Goal: Task Accomplishment & Management: Manage account settings

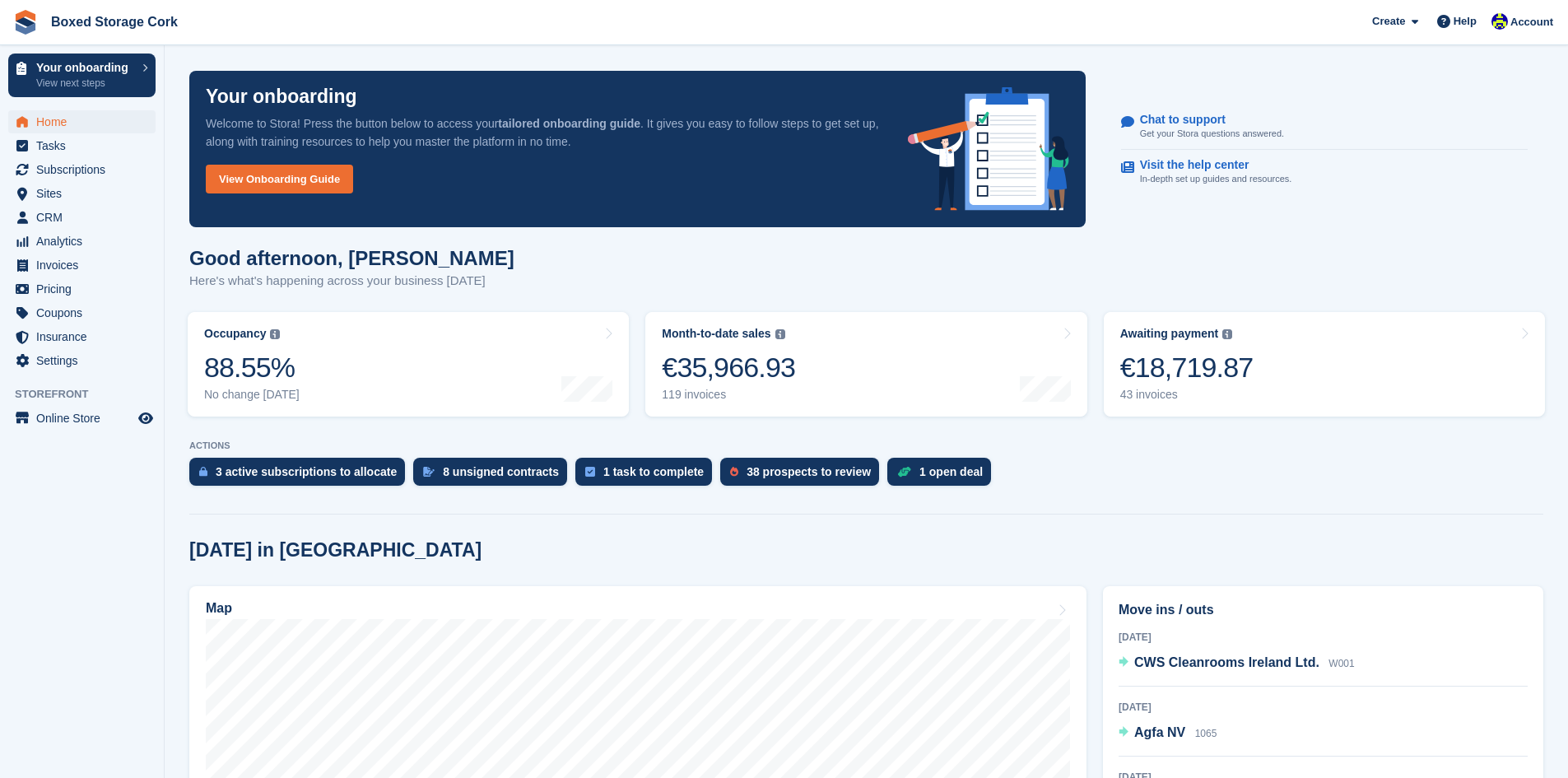
scroll to position [247, 0]
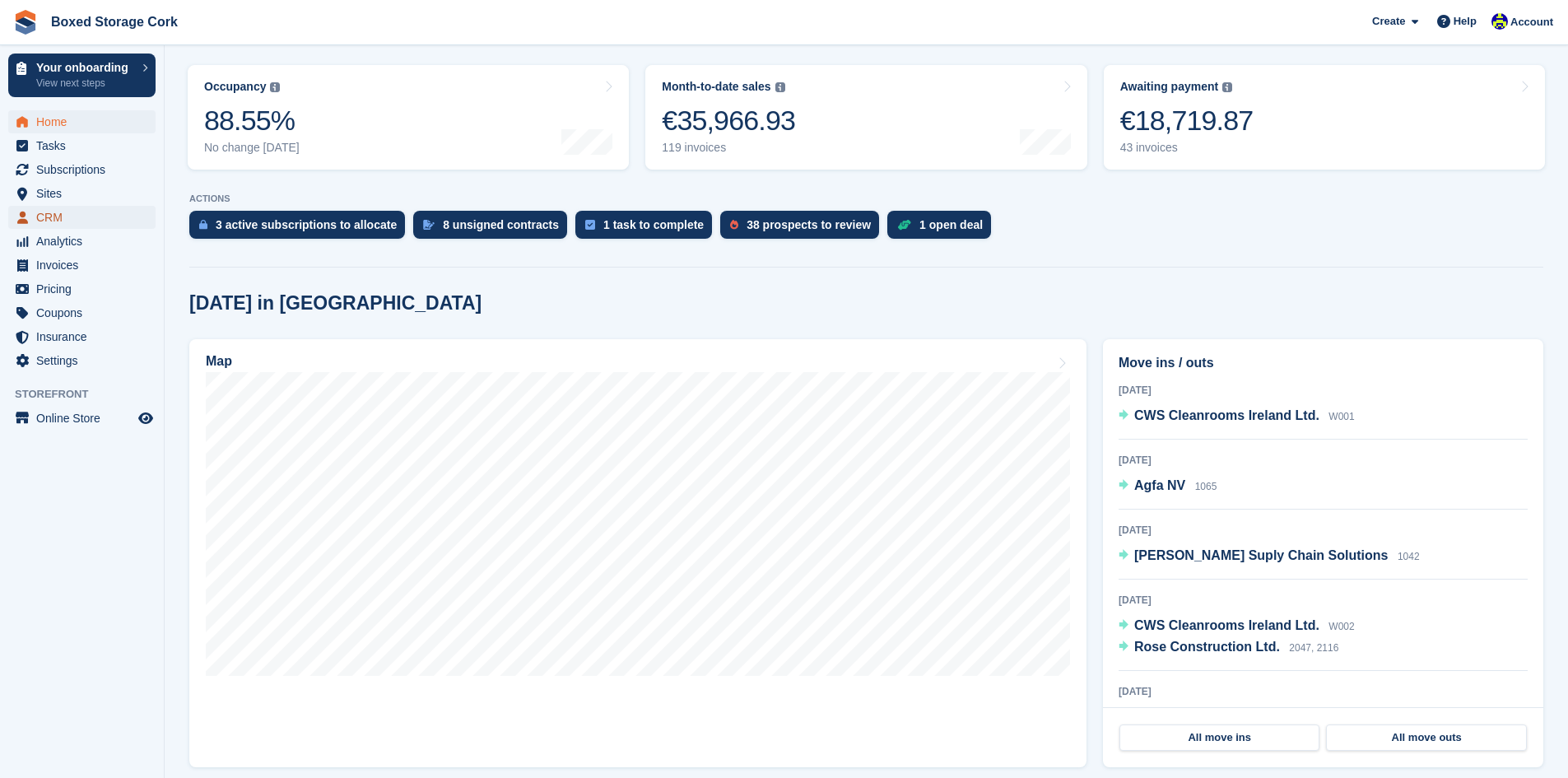
click at [59, 221] on span "CRM" at bounding box center [86, 217] width 99 height 24
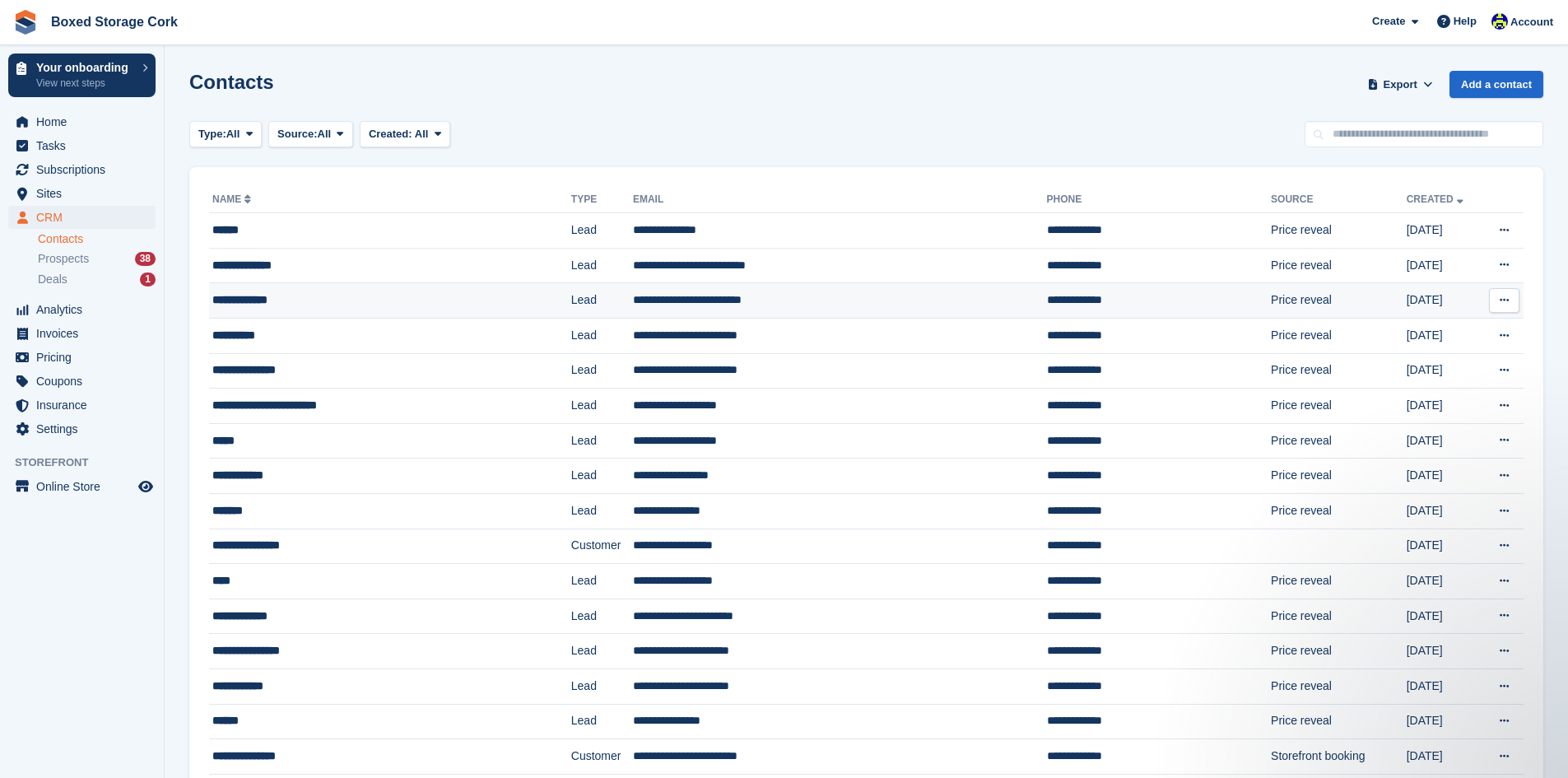
click at [314, 300] on div "**********" at bounding box center [357, 300] width 290 height 17
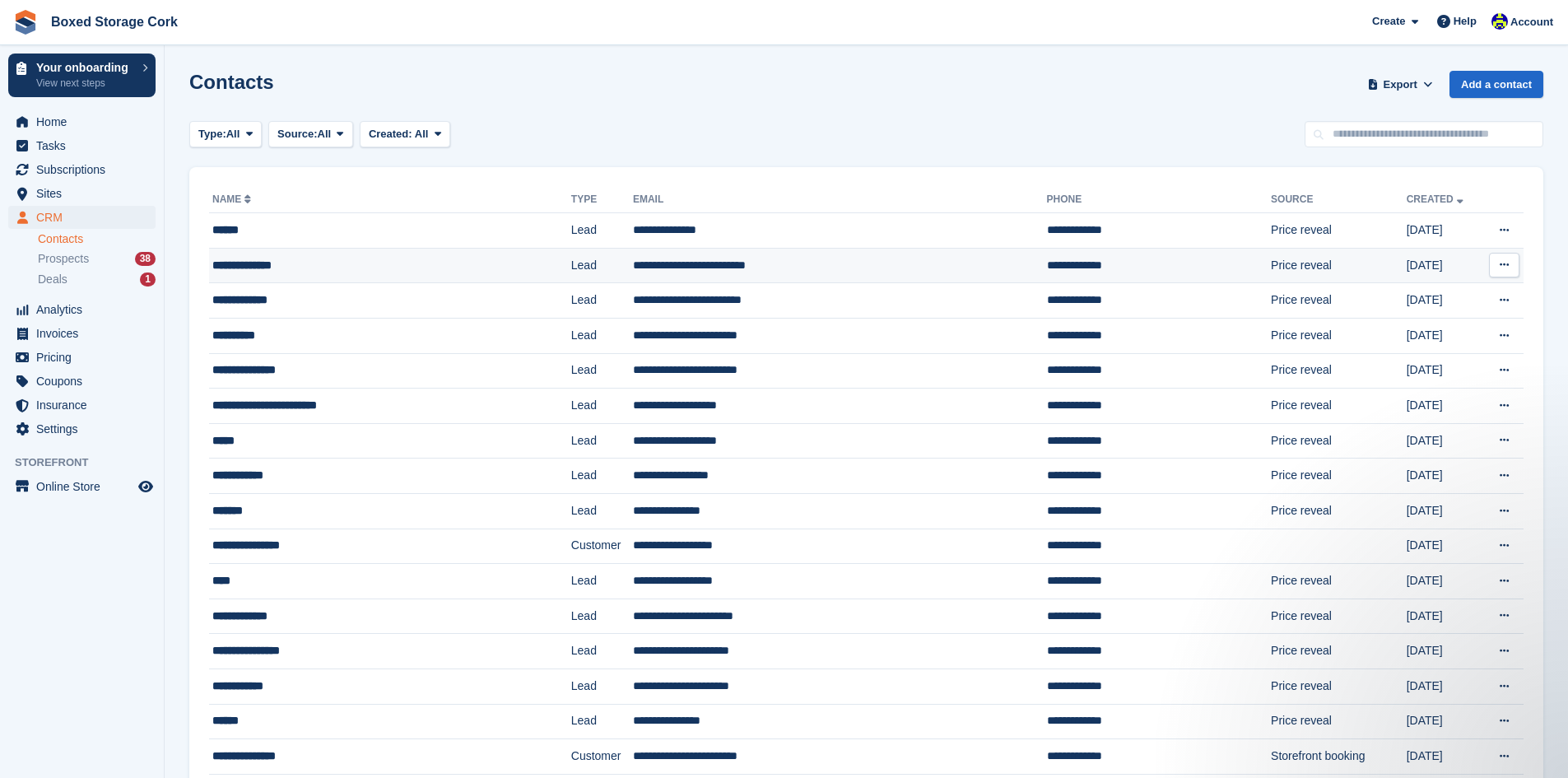
click at [331, 267] on div "**********" at bounding box center [357, 265] width 290 height 17
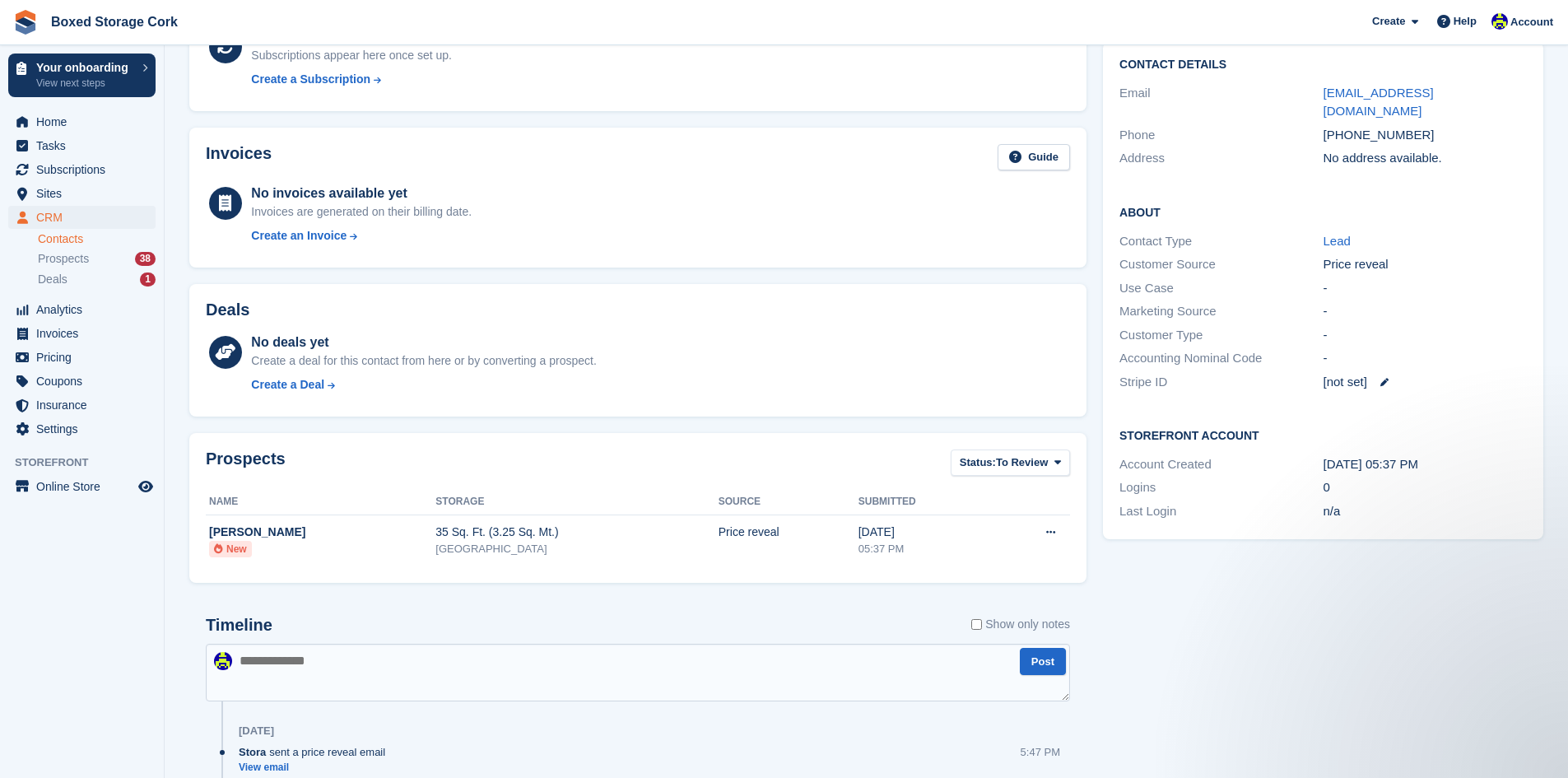
scroll to position [270, 0]
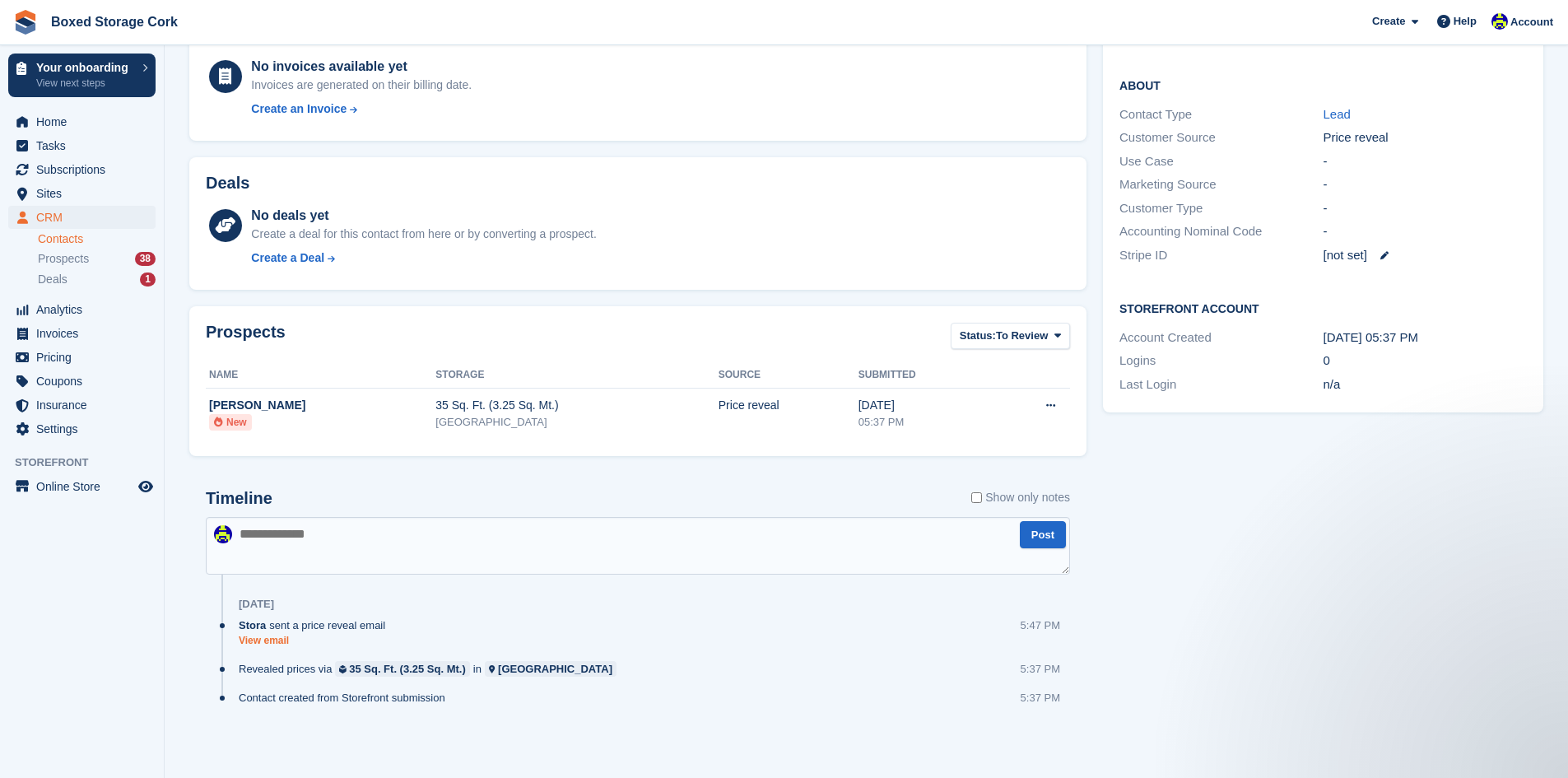
click at [264, 639] on link "View email" at bounding box center [316, 641] width 155 height 14
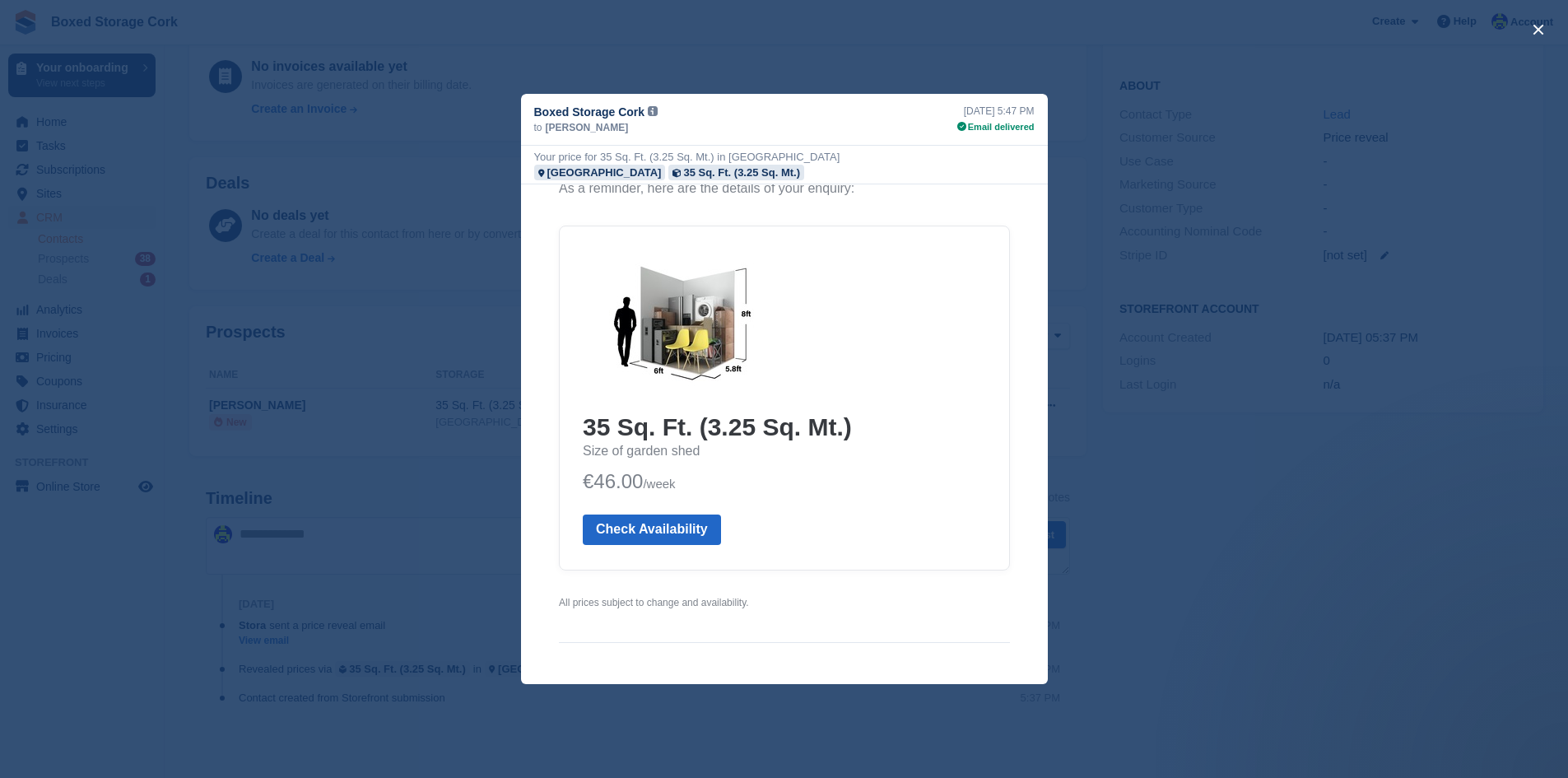
scroll to position [165, 0]
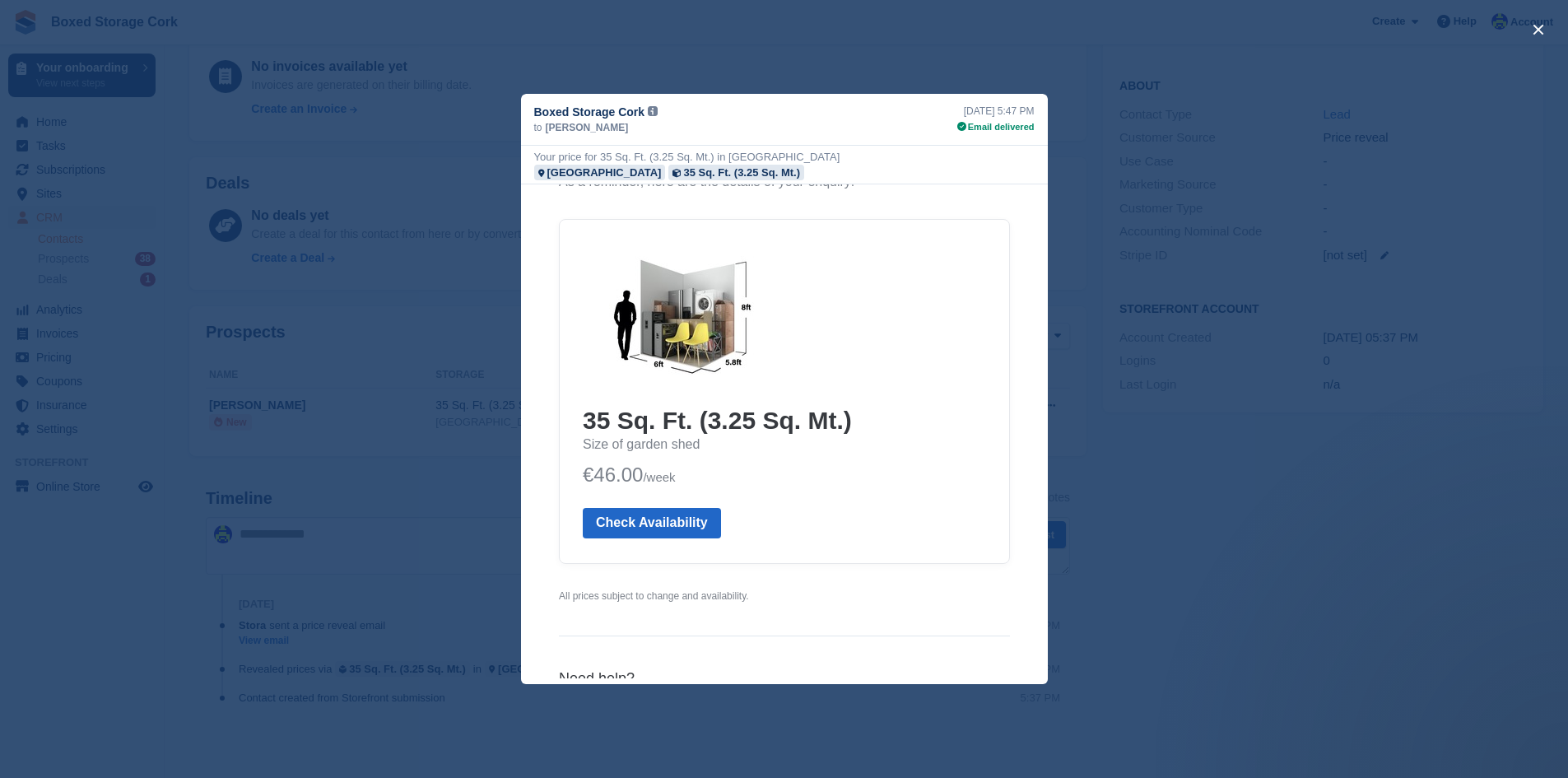
click at [370, 347] on div "close" at bounding box center [784, 389] width 1568 height 778
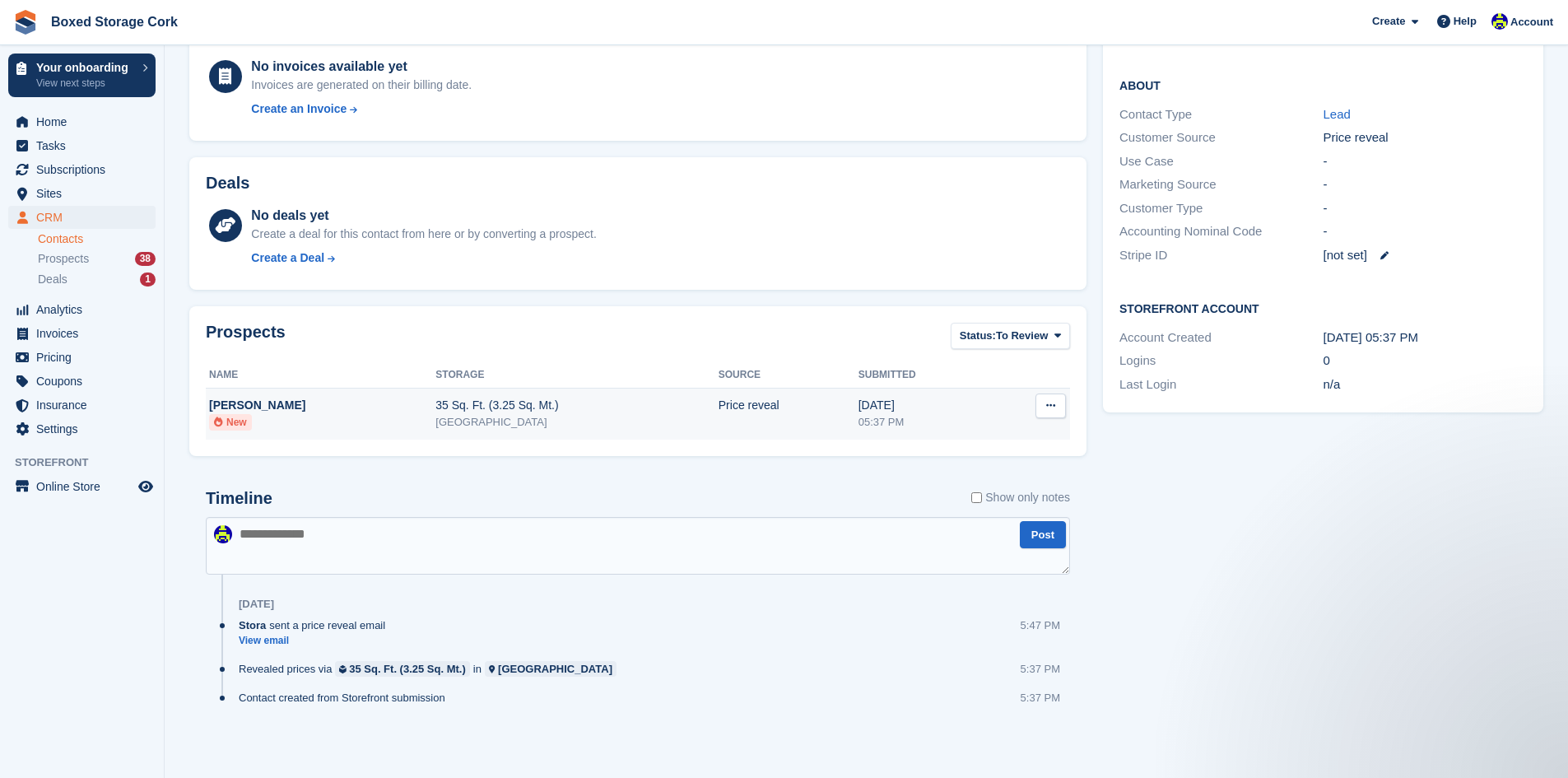
click at [457, 407] on div "35 Sq. Ft. (3.25 Sq. Mt.)" at bounding box center [577, 405] width 283 height 17
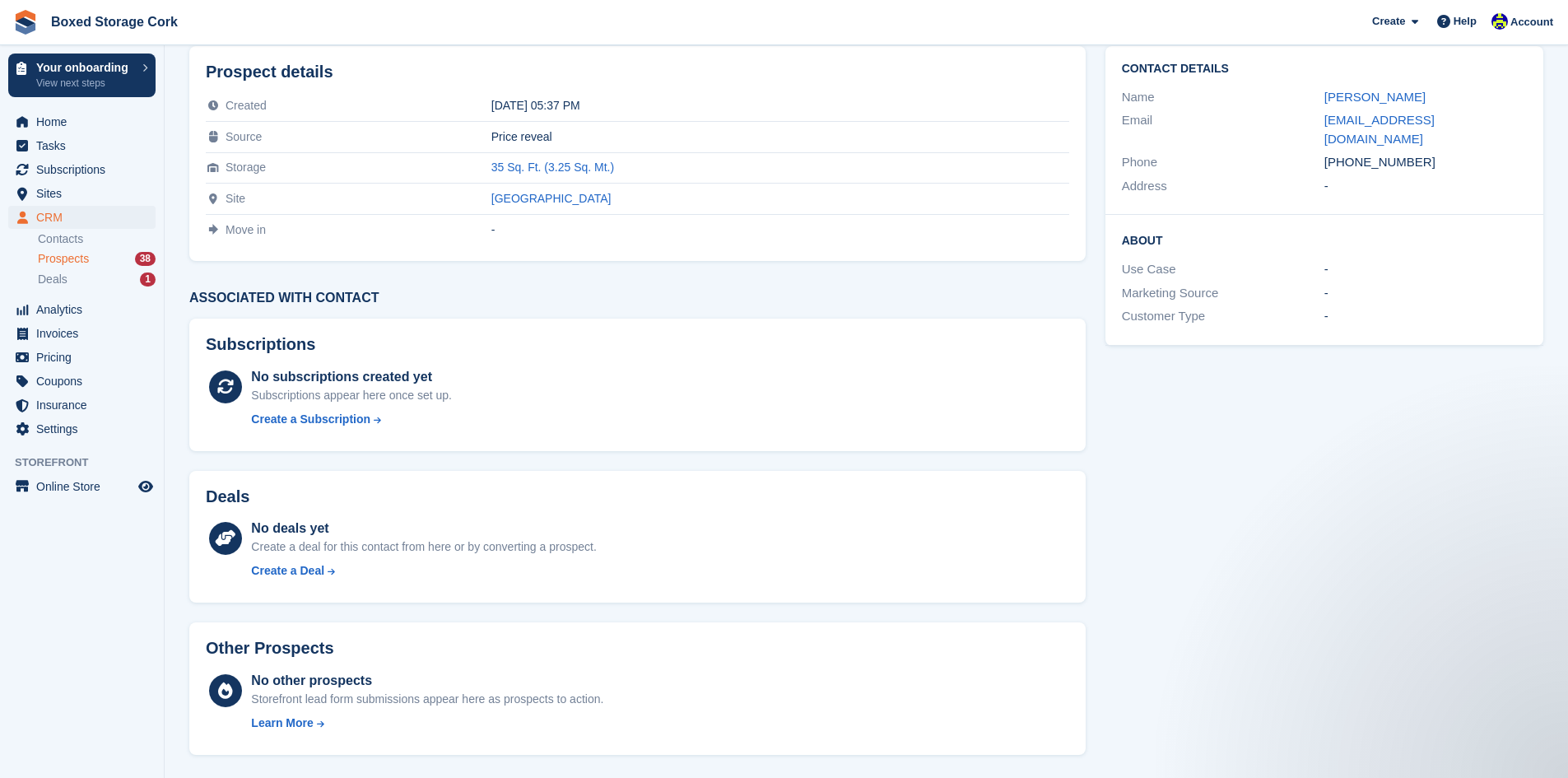
scroll to position [97, 0]
click at [51, 122] on span "Home" at bounding box center [86, 121] width 99 height 24
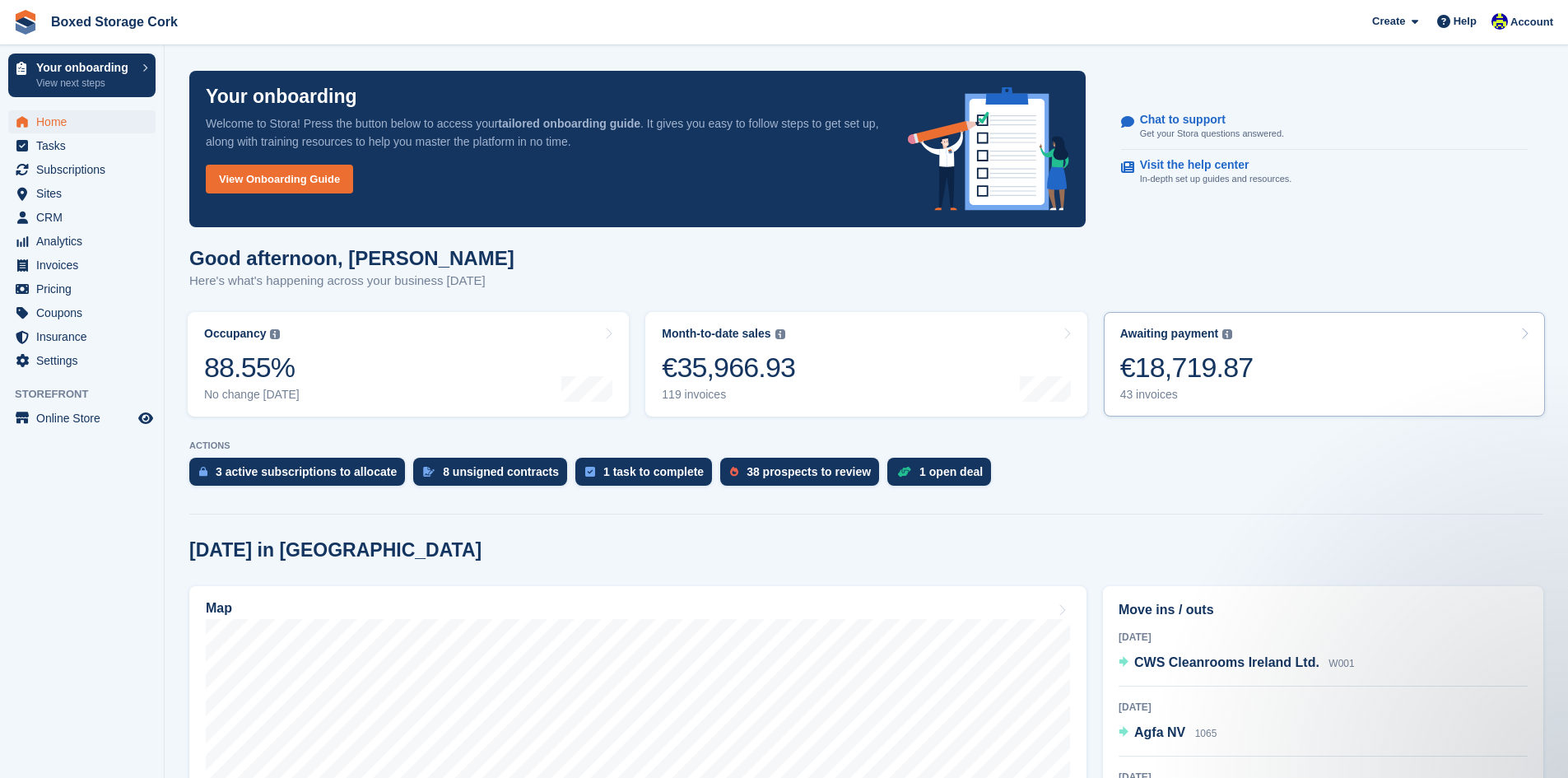
click at [1176, 364] on div "€18,719.87" at bounding box center [1187, 368] width 134 height 34
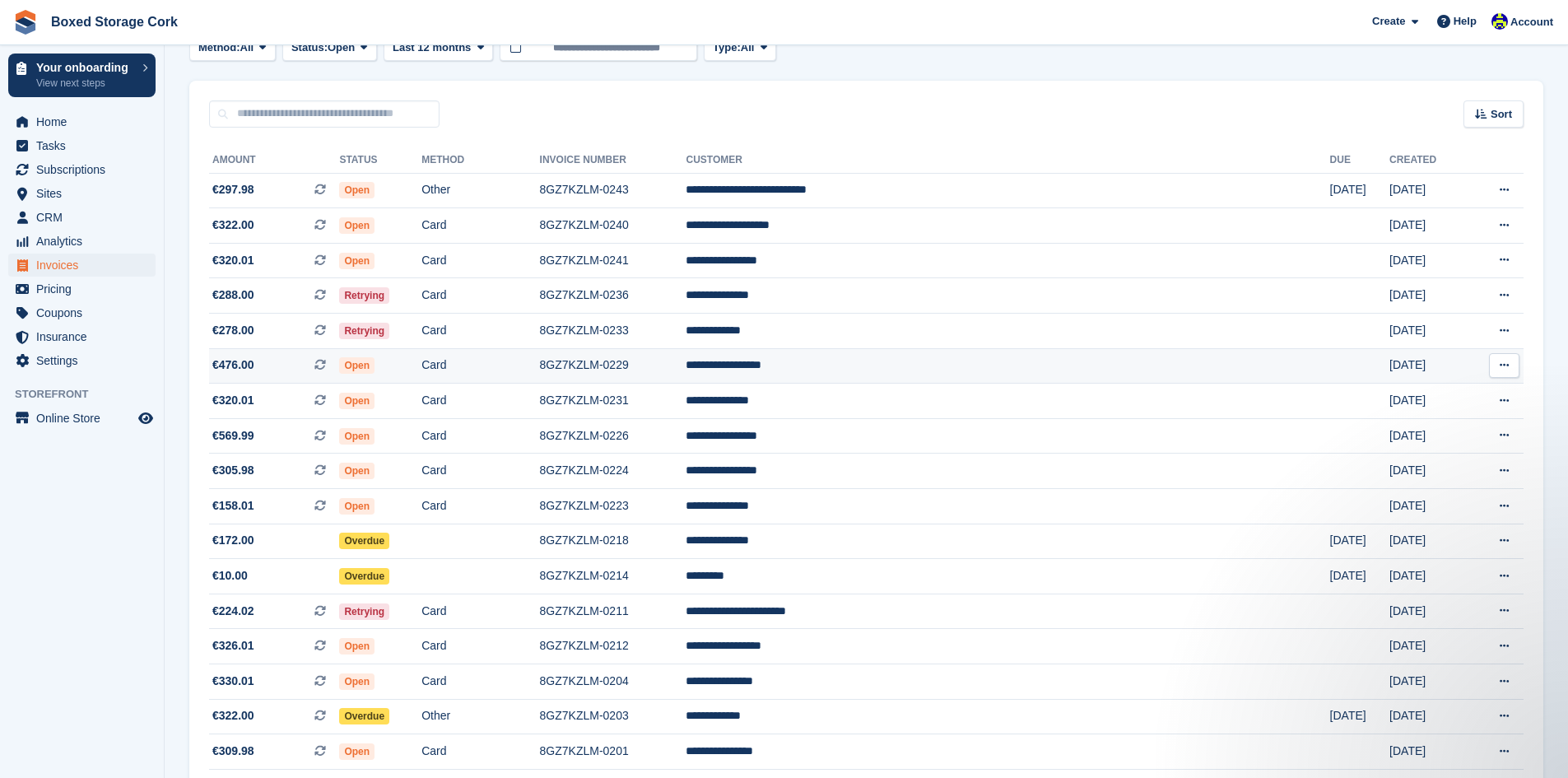
scroll to position [329, 0]
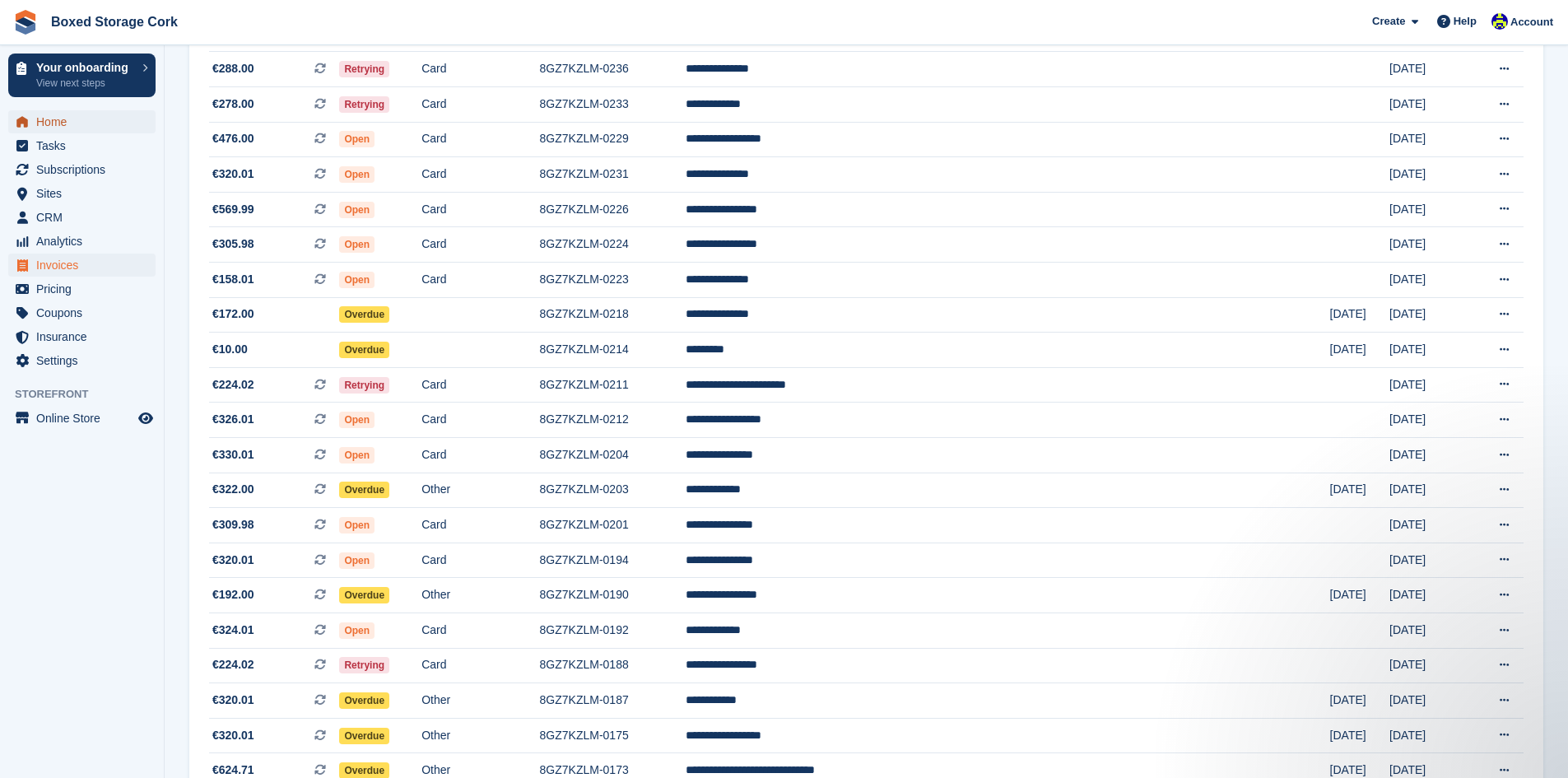
click at [68, 124] on span "Home" at bounding box center [86, 121] width 99 height 24
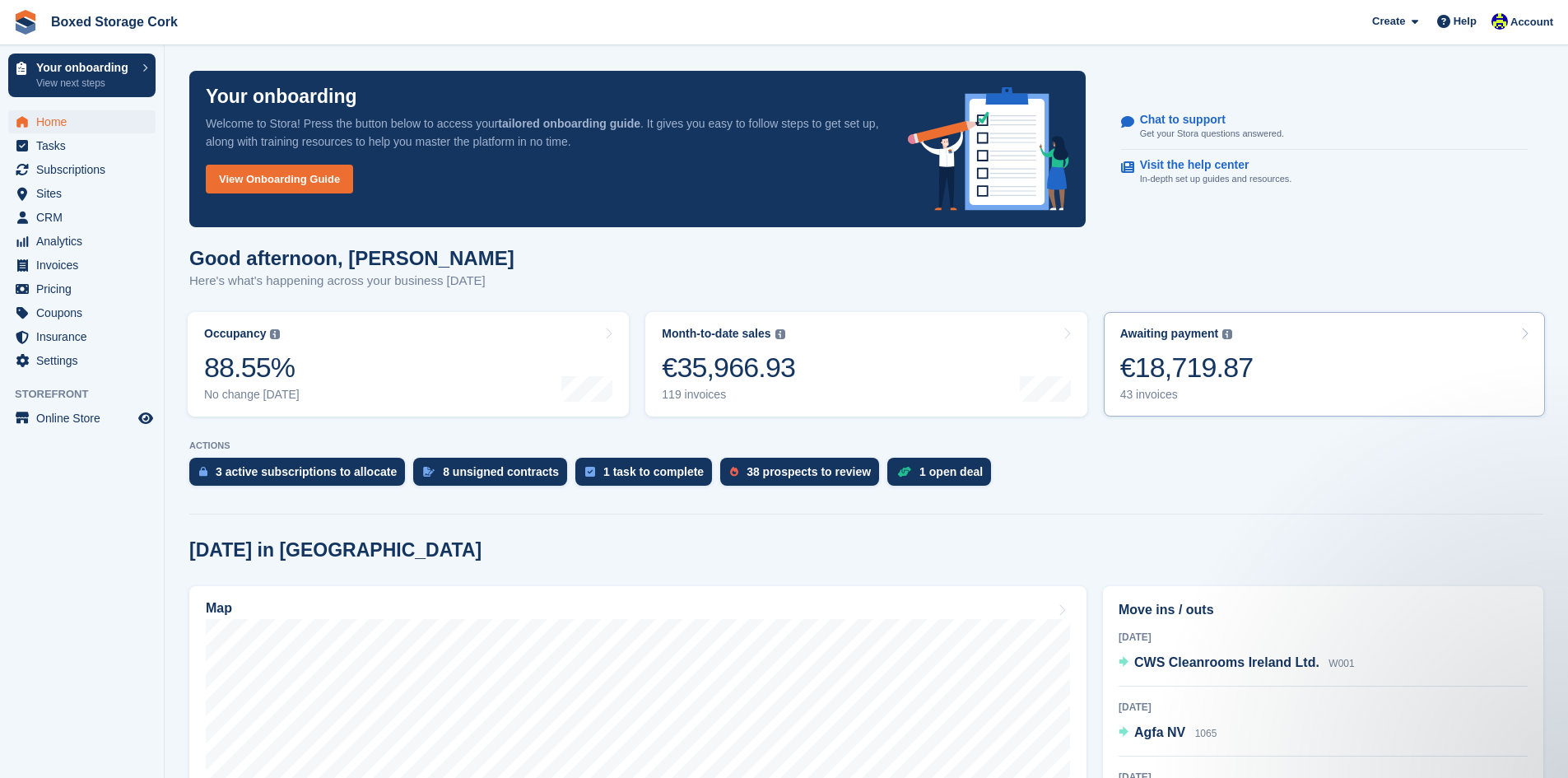
click at [1165, 364] on div "€18,719.87" at bounding box center [1187, 368] width 134 height 34
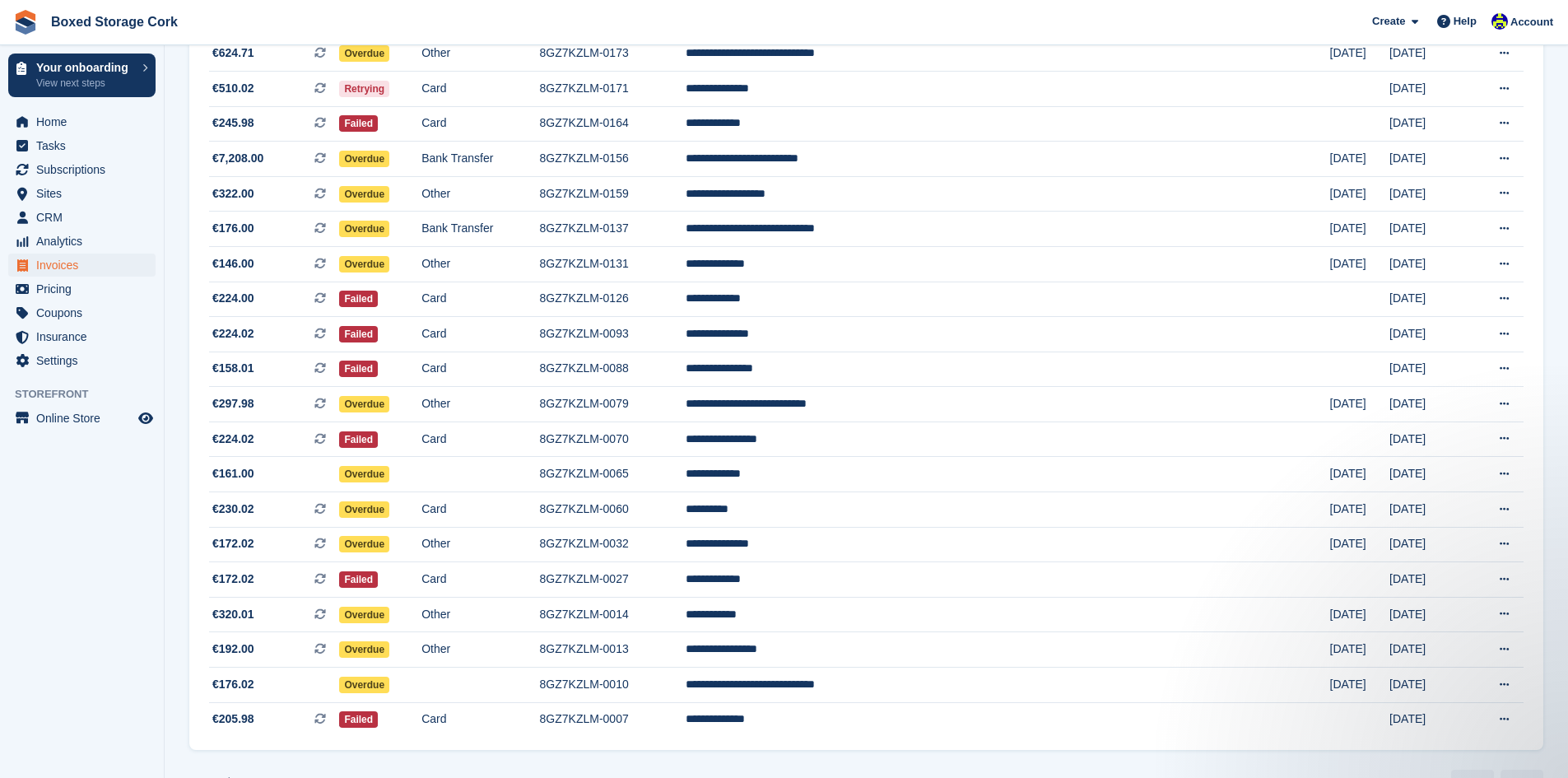
scroll to position [1071, 0]
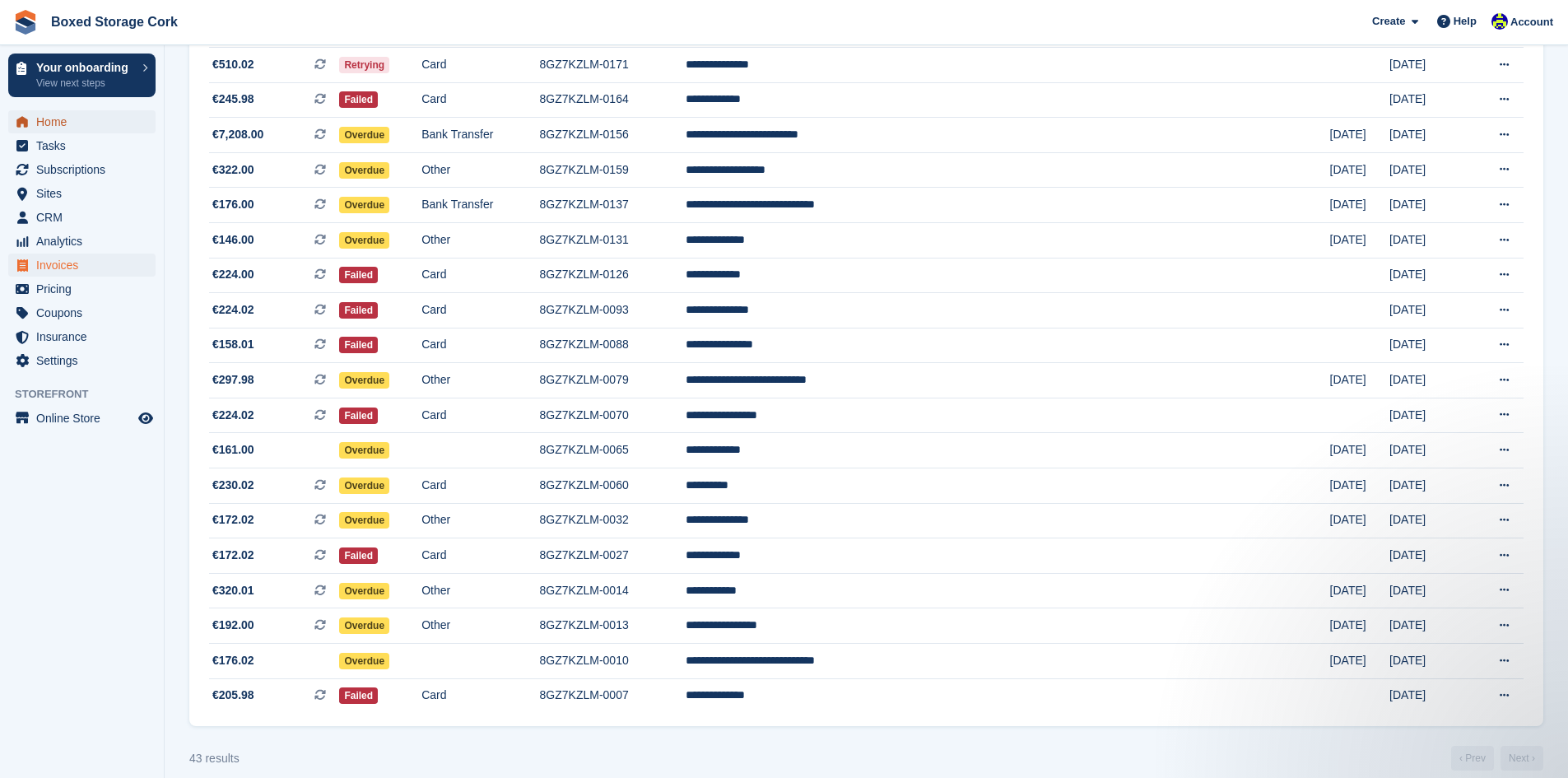
click at [46, 120] on span "Home" at bounding box center [86, 121] width 99 height 24
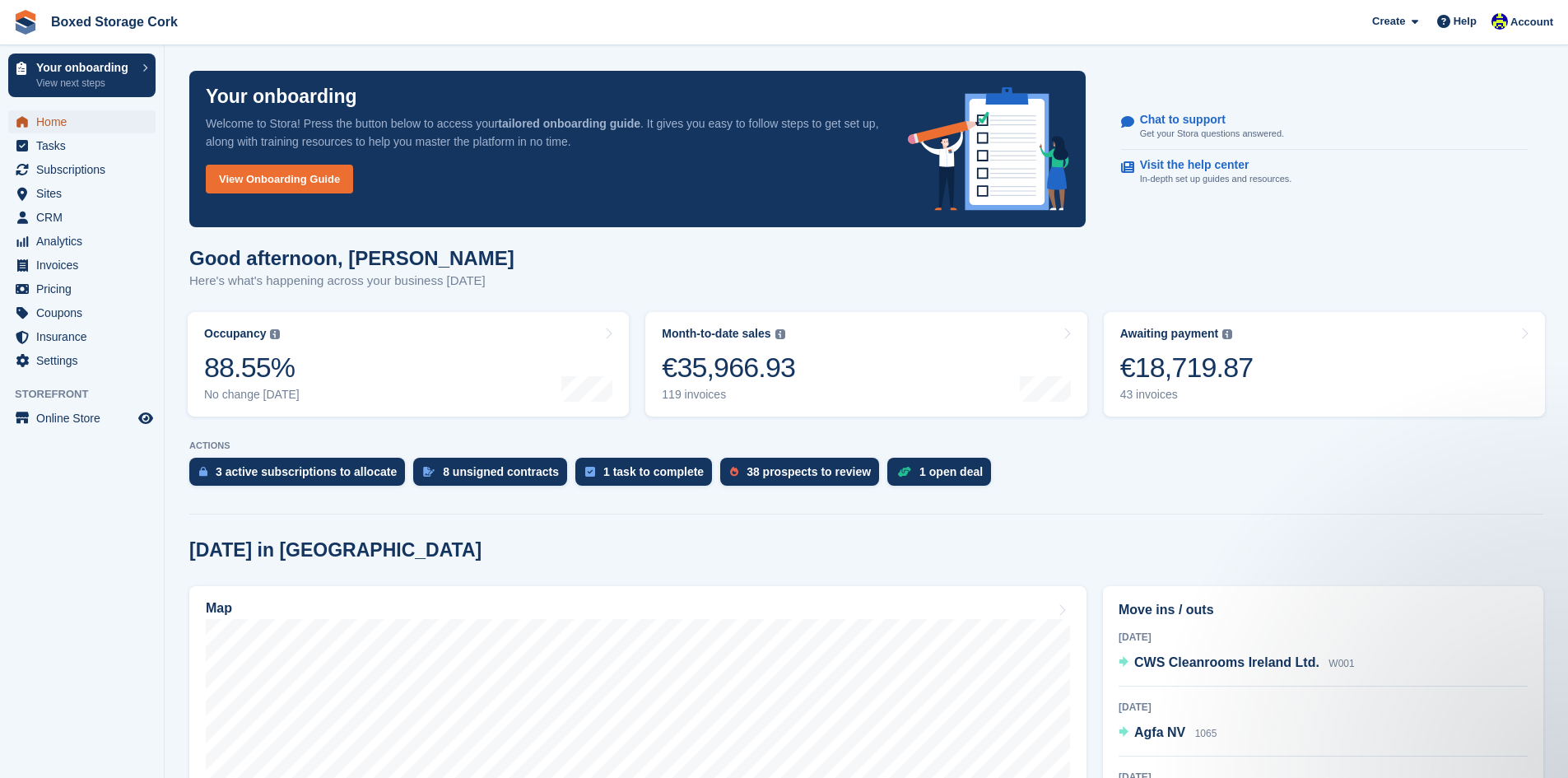
click at [56, 122] on span "Home" at bounding box center [86, 121] width 99 height 24
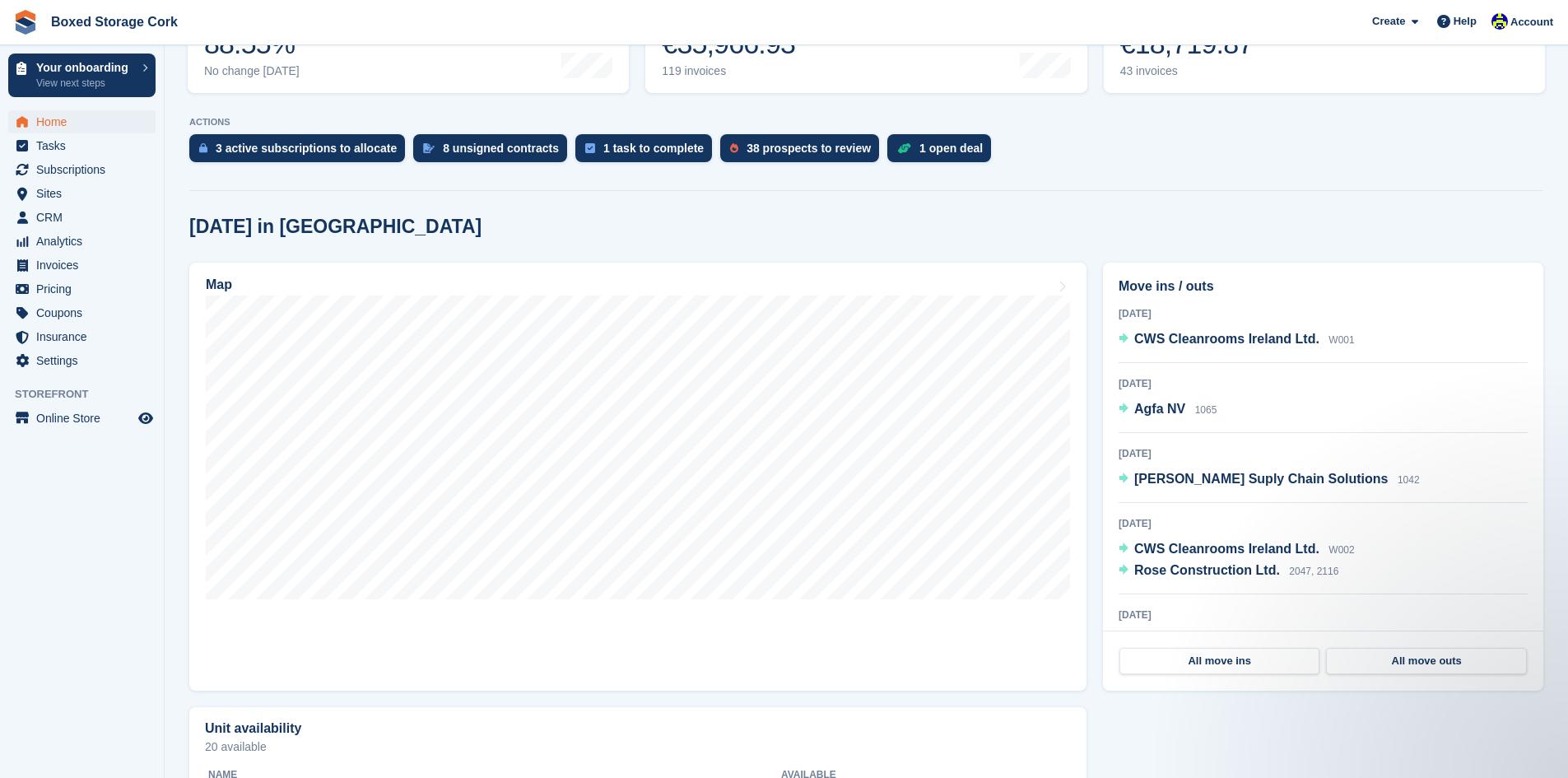
scroll to position [329, 0]
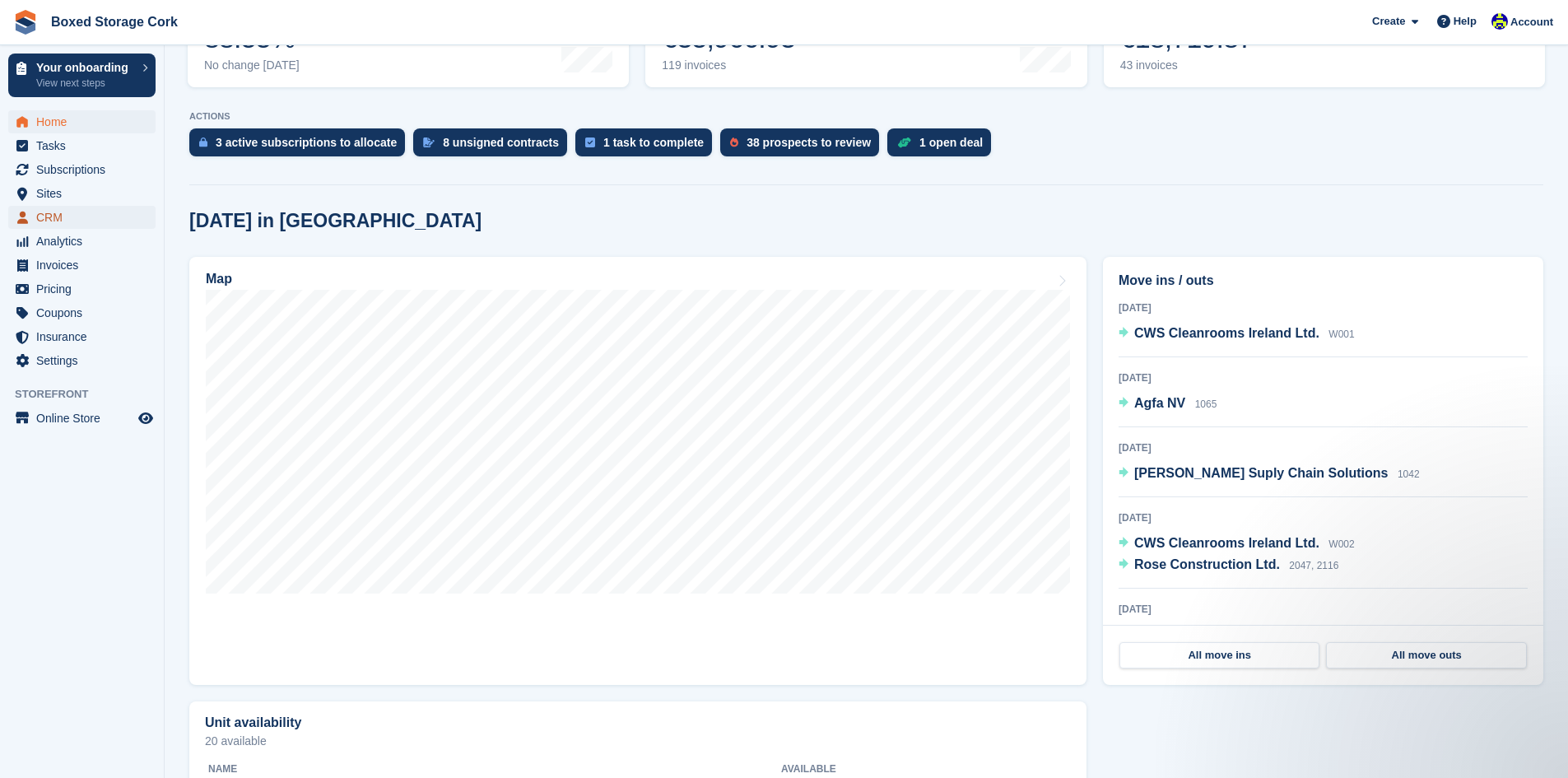
click at [76, 206] on span "CRM" at bounding box center [86, 217] width 99 height 24
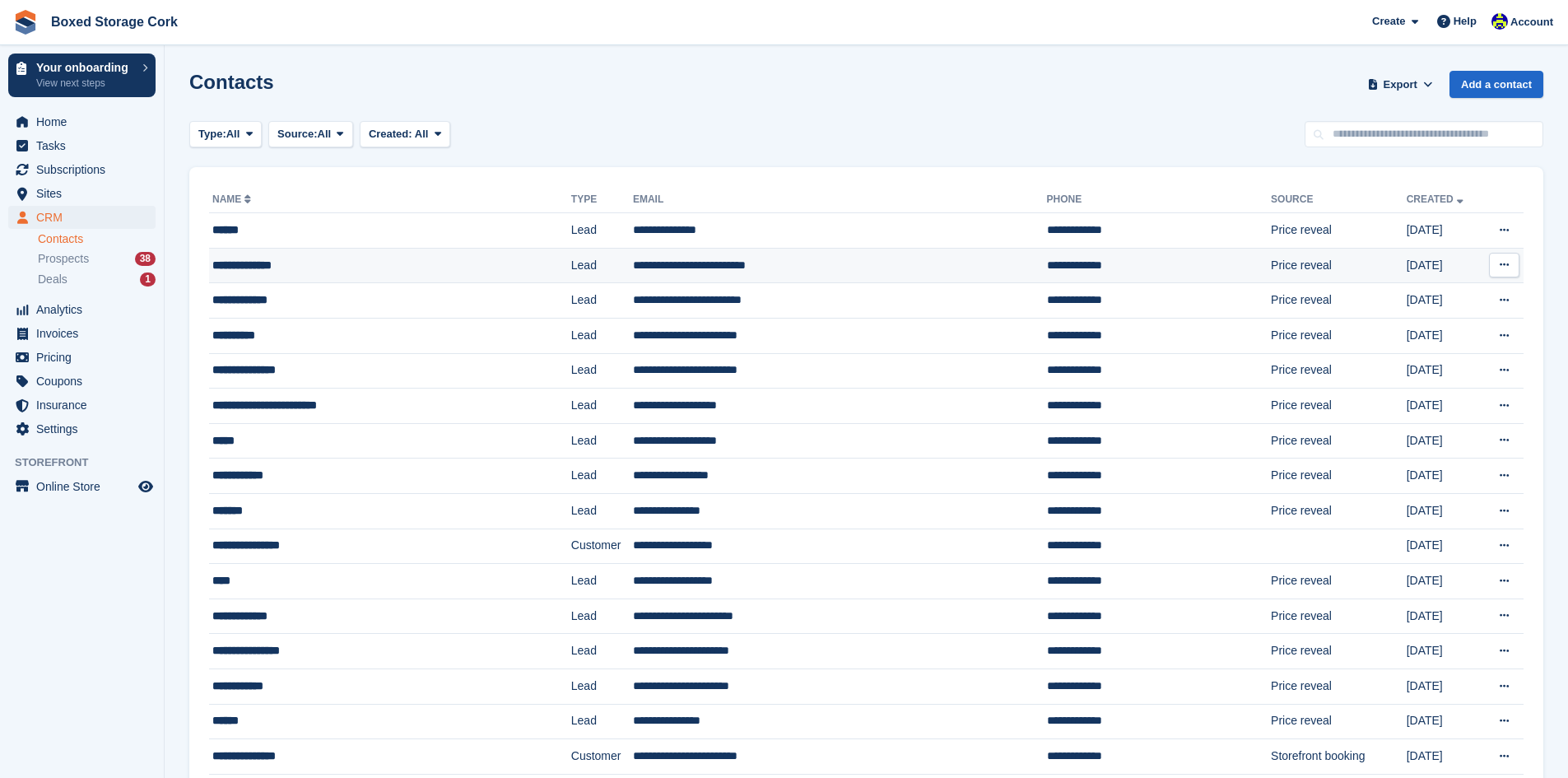
click at [400, 258] on div "**********" at bounding box center [357, 265] width 290 height 17
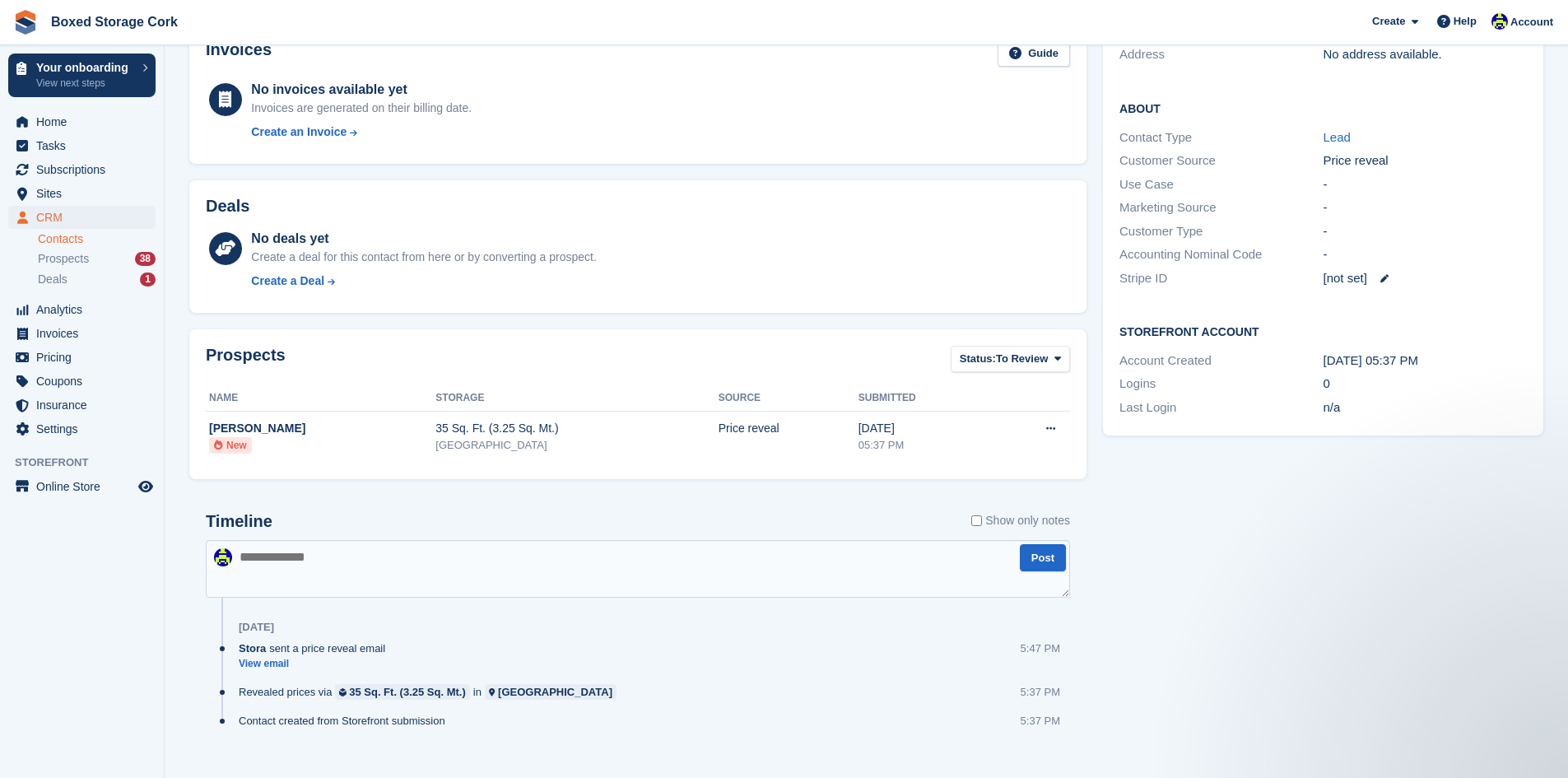
click at [267, 554] on textarea at bounding box center [638, 568] width 864 height 57
click at [459, 559] on textarea "**********" at bounding box center [638, 568] width 864 height 57
type textarea "**********"
click at [1044, 561] on button "Post" at bounding box center [1042, 558] width 46 height 27
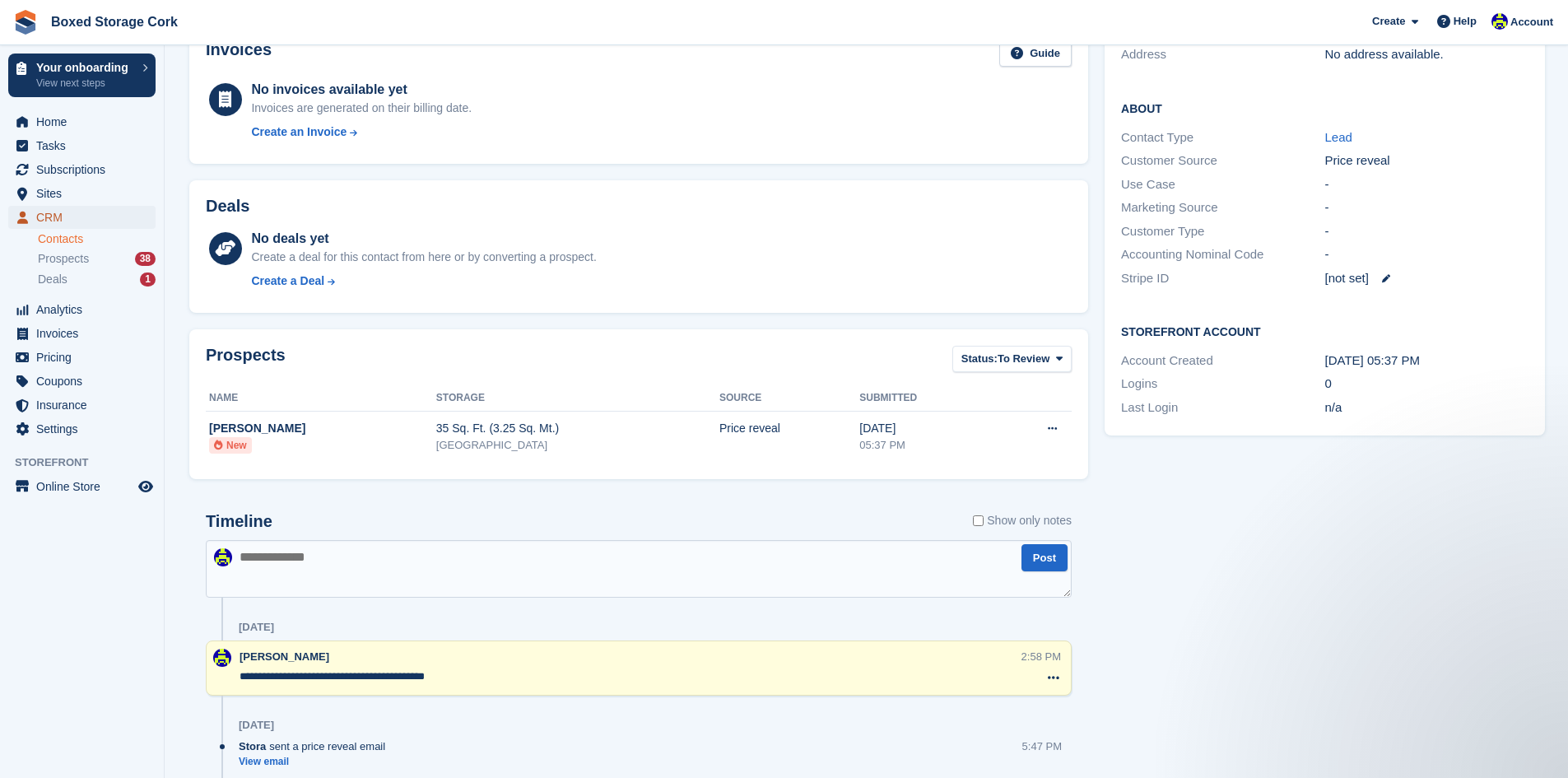
click at [59, 212] on span "CRM" at bounding box center [86, 217] width 99 height 24
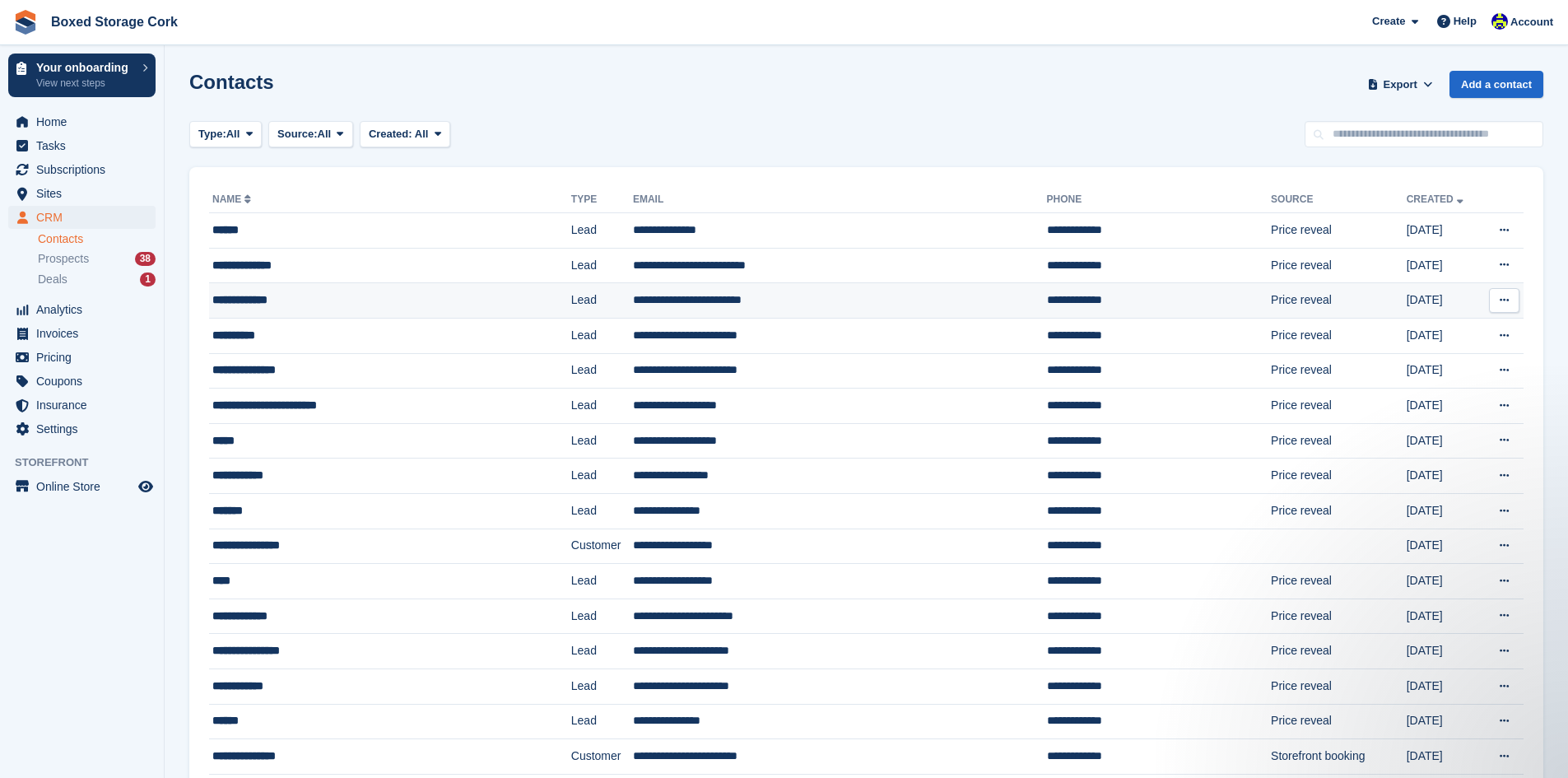
click at [333, 298] on div "**********" at bounding box center [357, 300] width 290 height 17
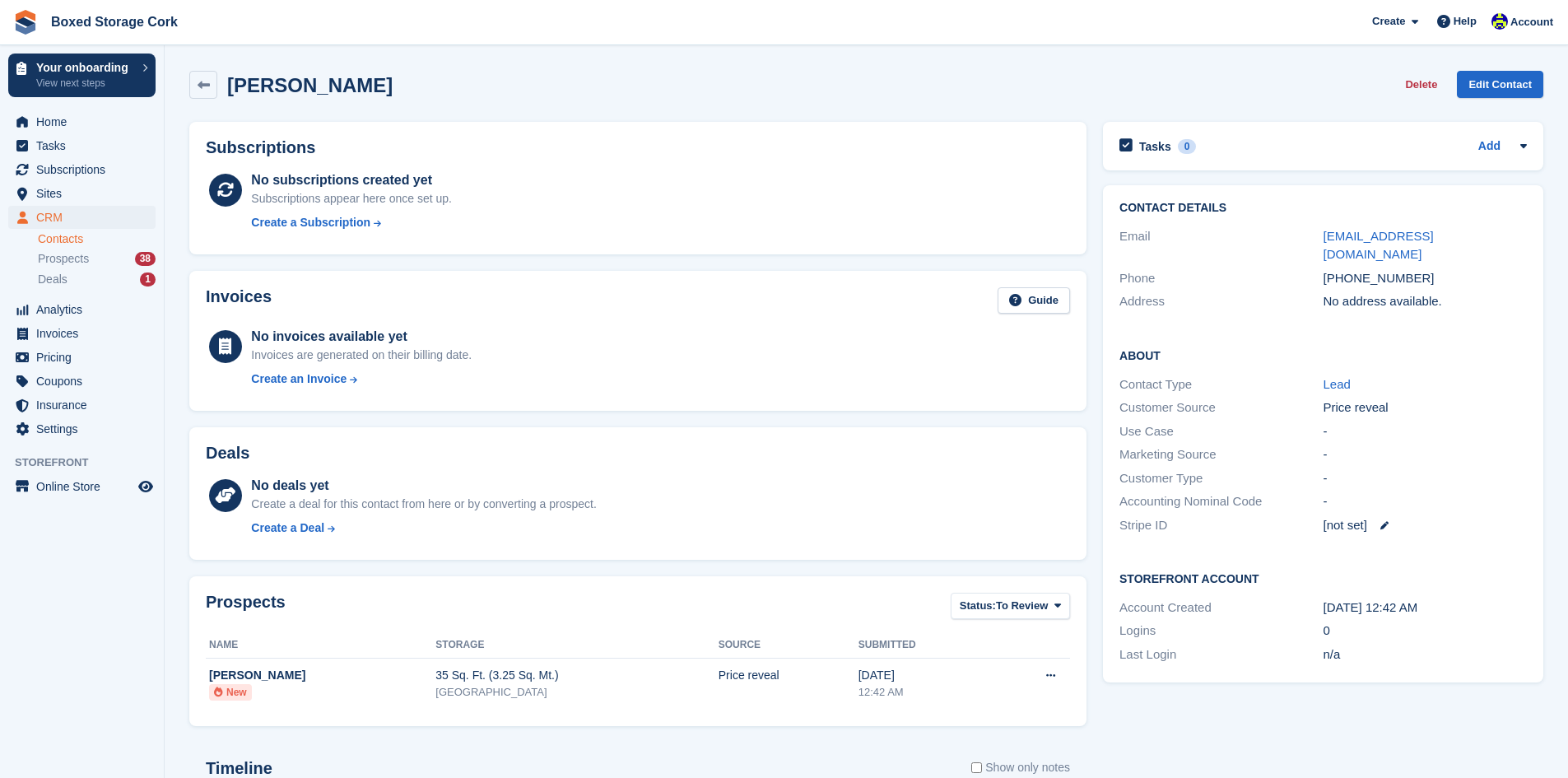
scroll to position [247, 0]
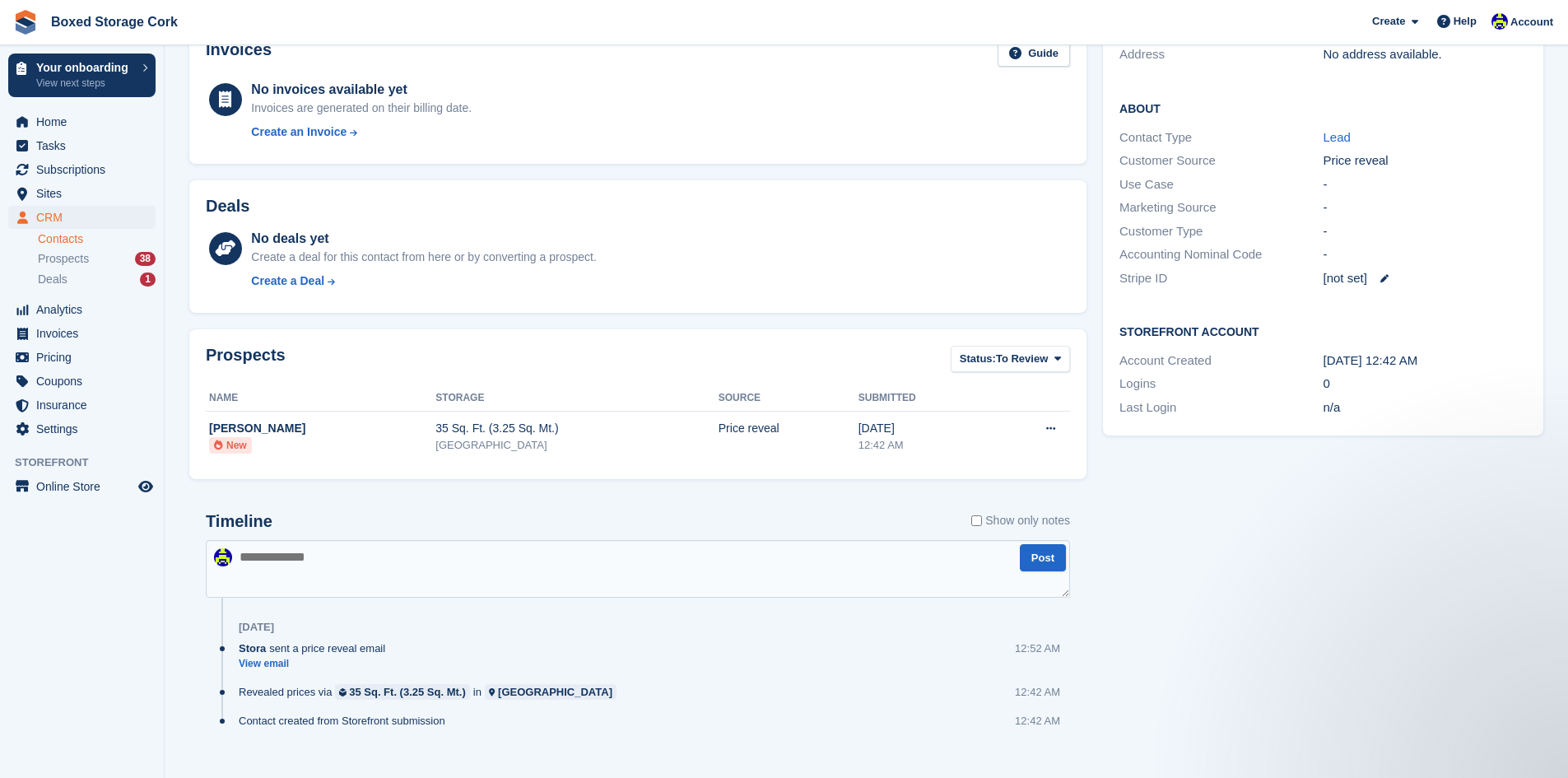
click at [300, 561] on textarea at bounding box center [638, 568] width 864 height 57
type textarea "**********"
click at [1041, 564] on button "Post" at bounding box center [1042, 558] width 46 height 27
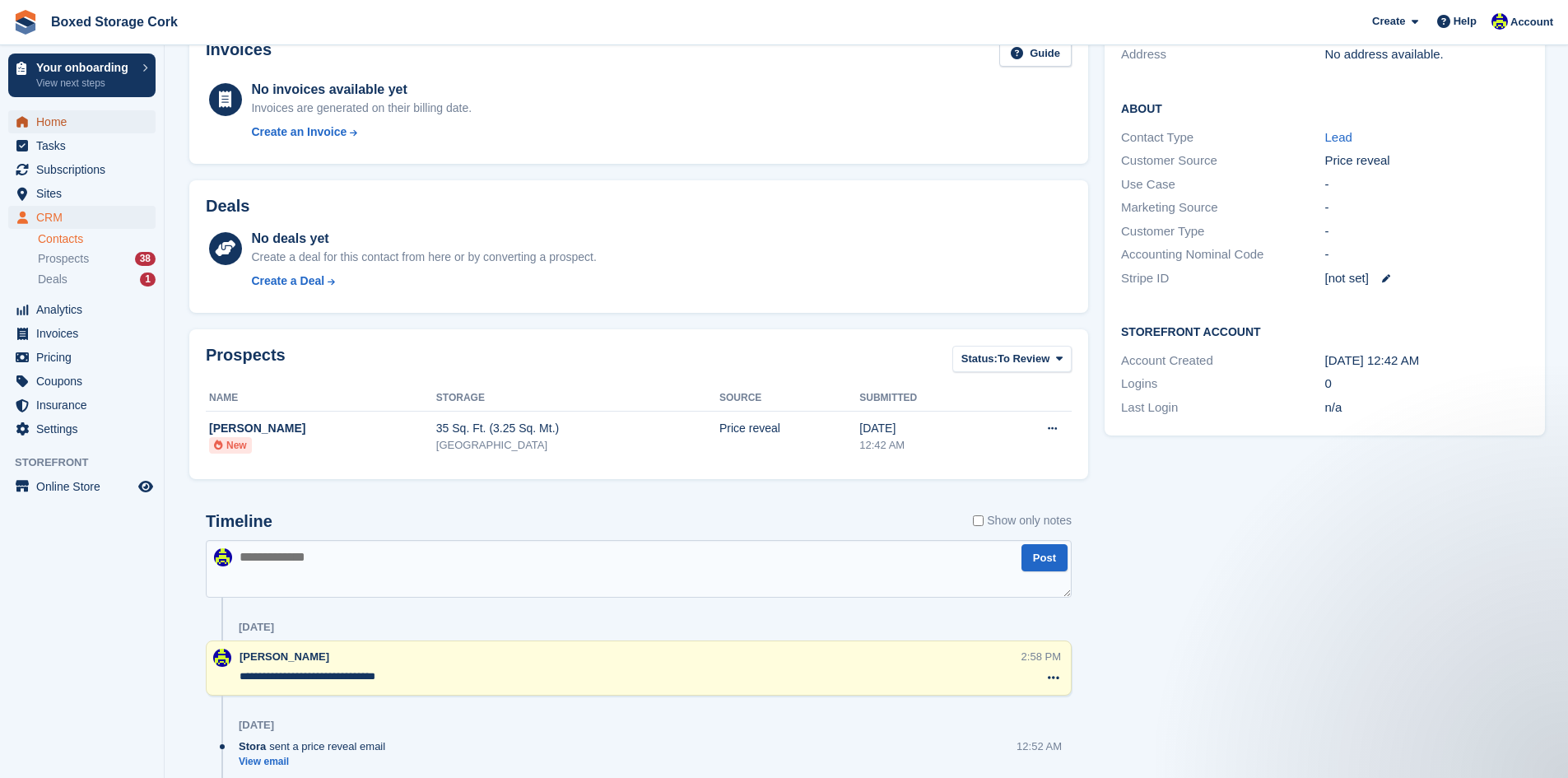
click at [57, 123] on span "Home" at bounding box center [86, 121] width 99 height 24
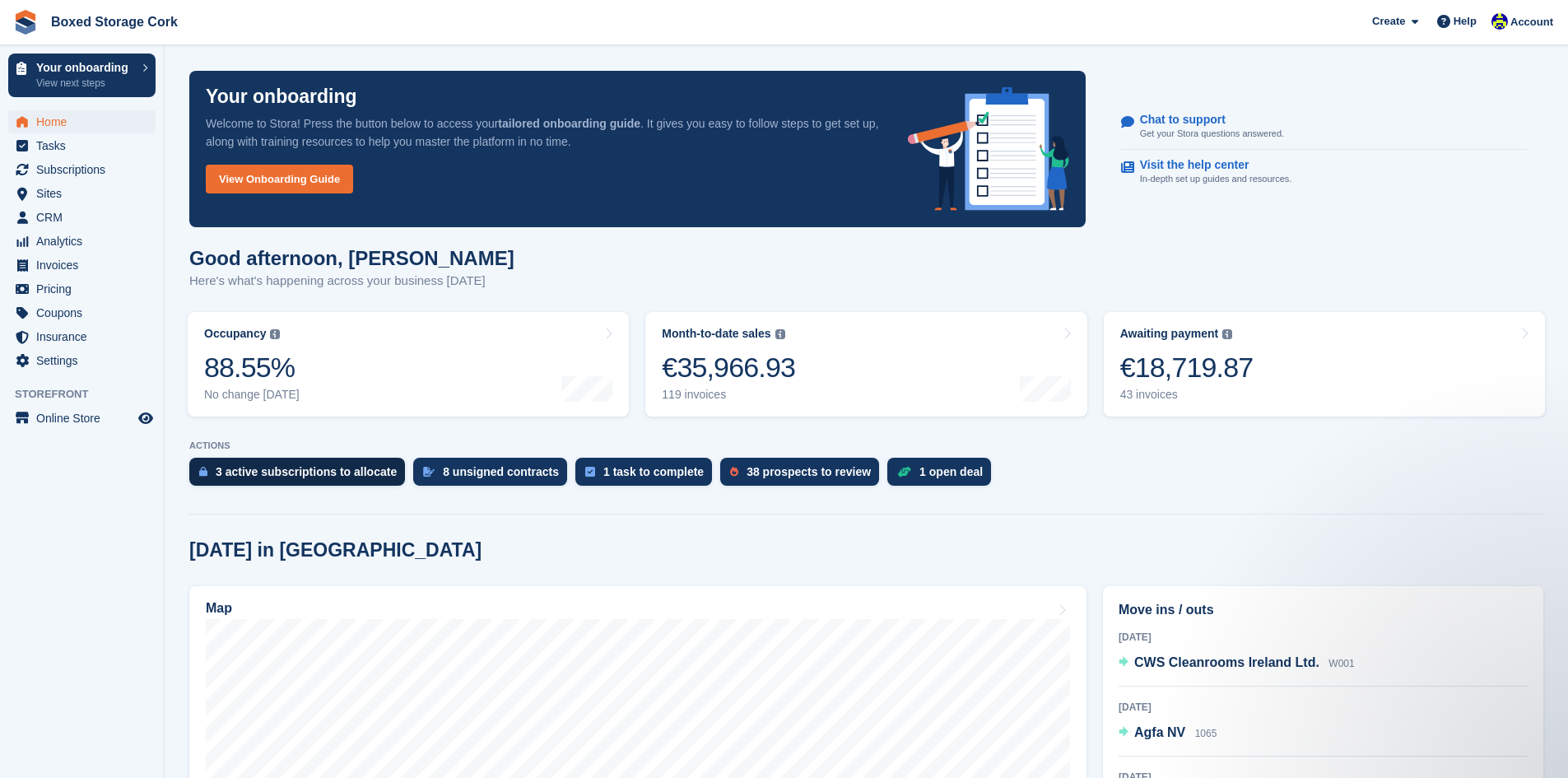
click at [274, 477] on div "3 active subscriptions to allocate" at bounding box center [306, 472] width 182 height 13
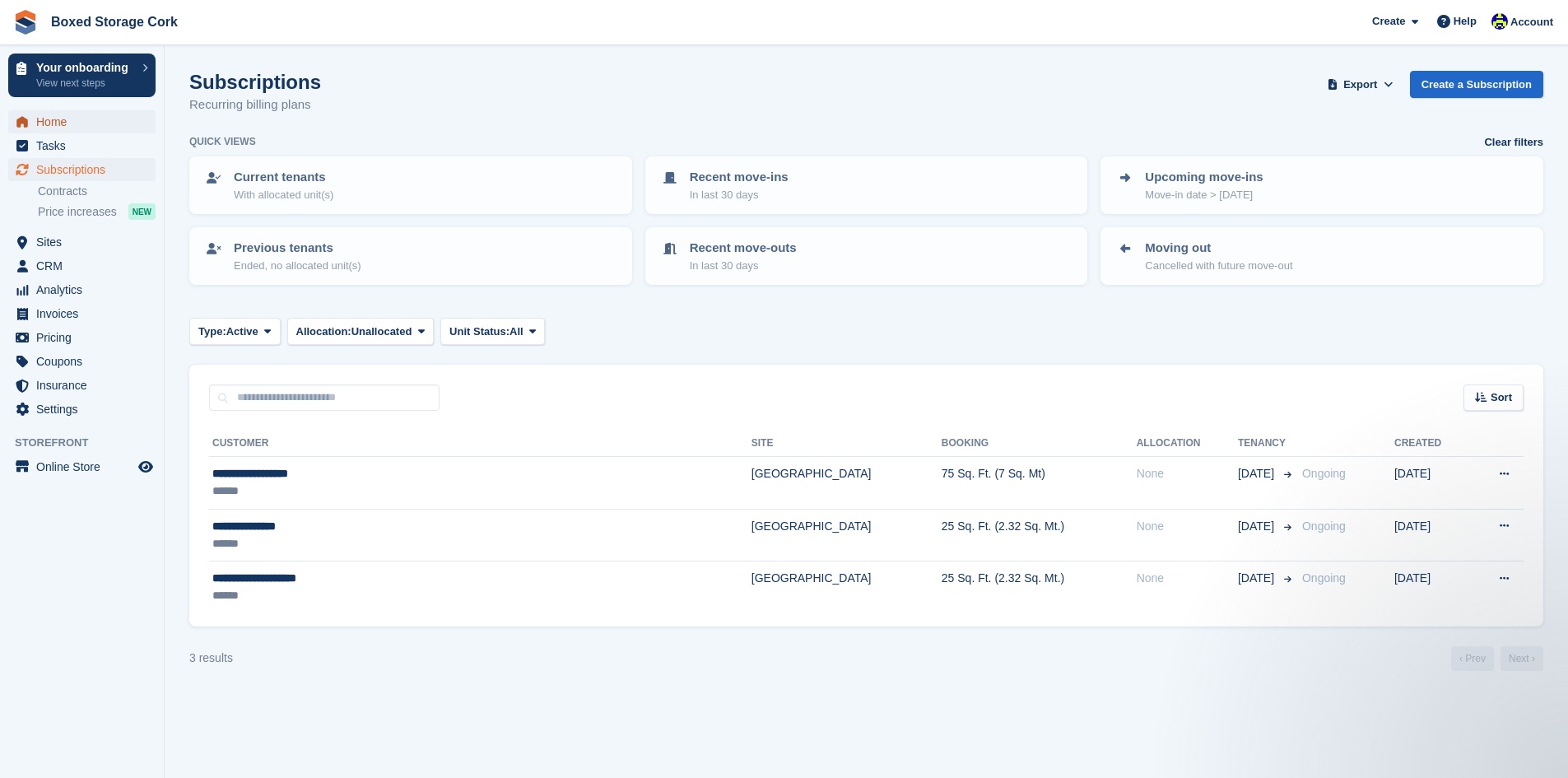
click at [55, 121] on span "Home" at bounding box center [86, 121] width 99 height 24
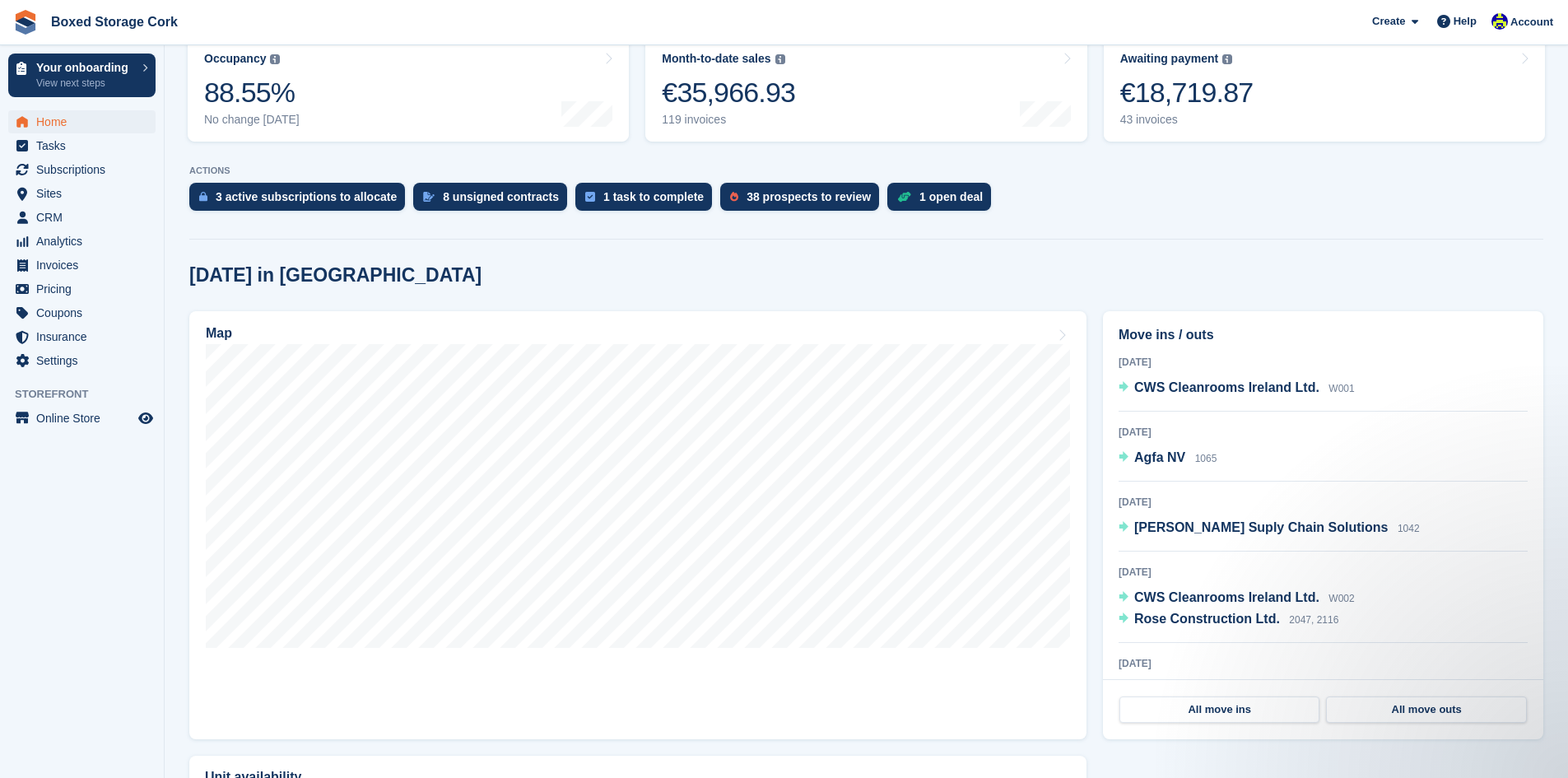
scroll to position [329, 0]
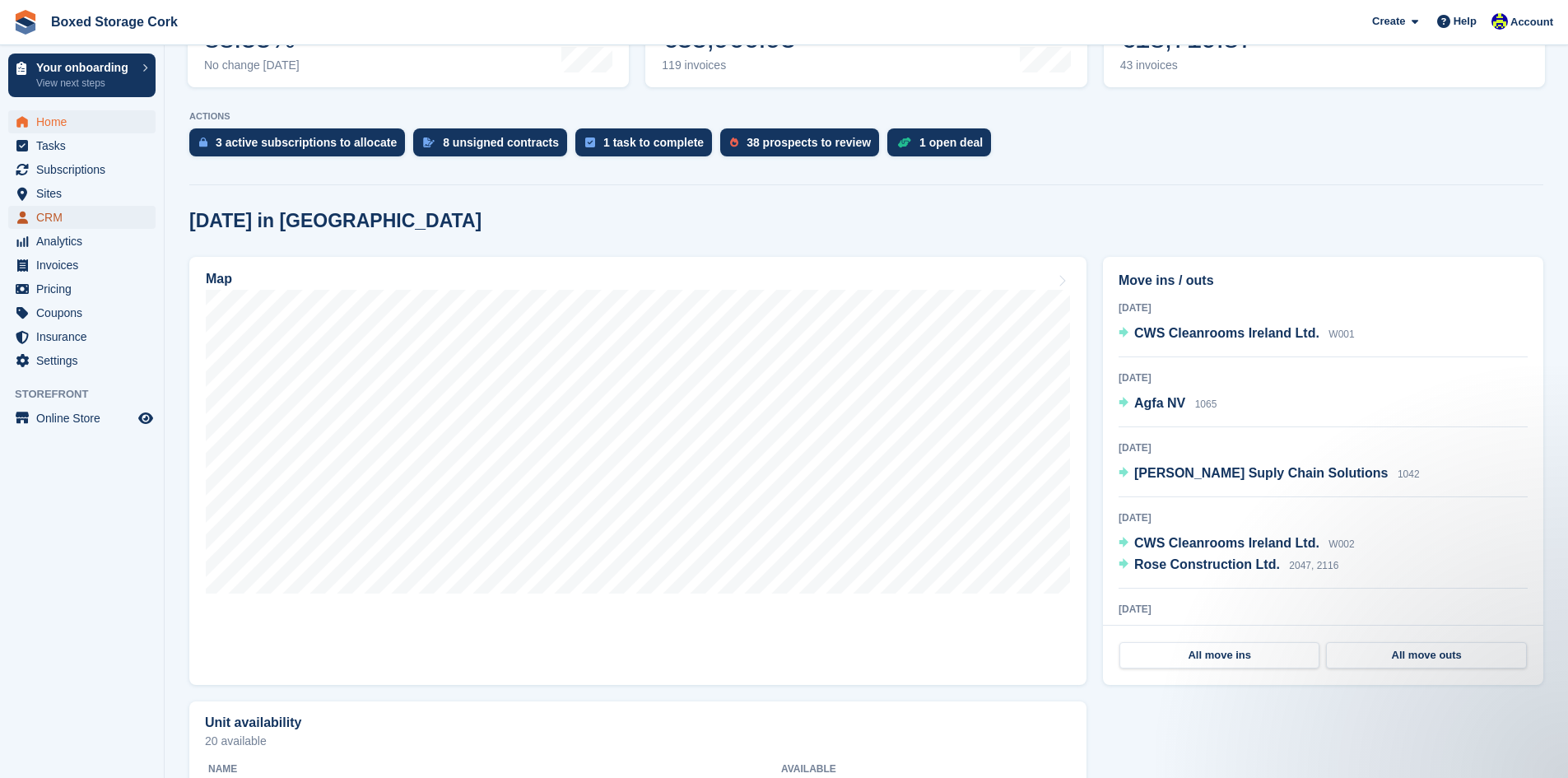
click at [55, 208] on span "CRM" at bounding box center [86, 217] width 99 height 24
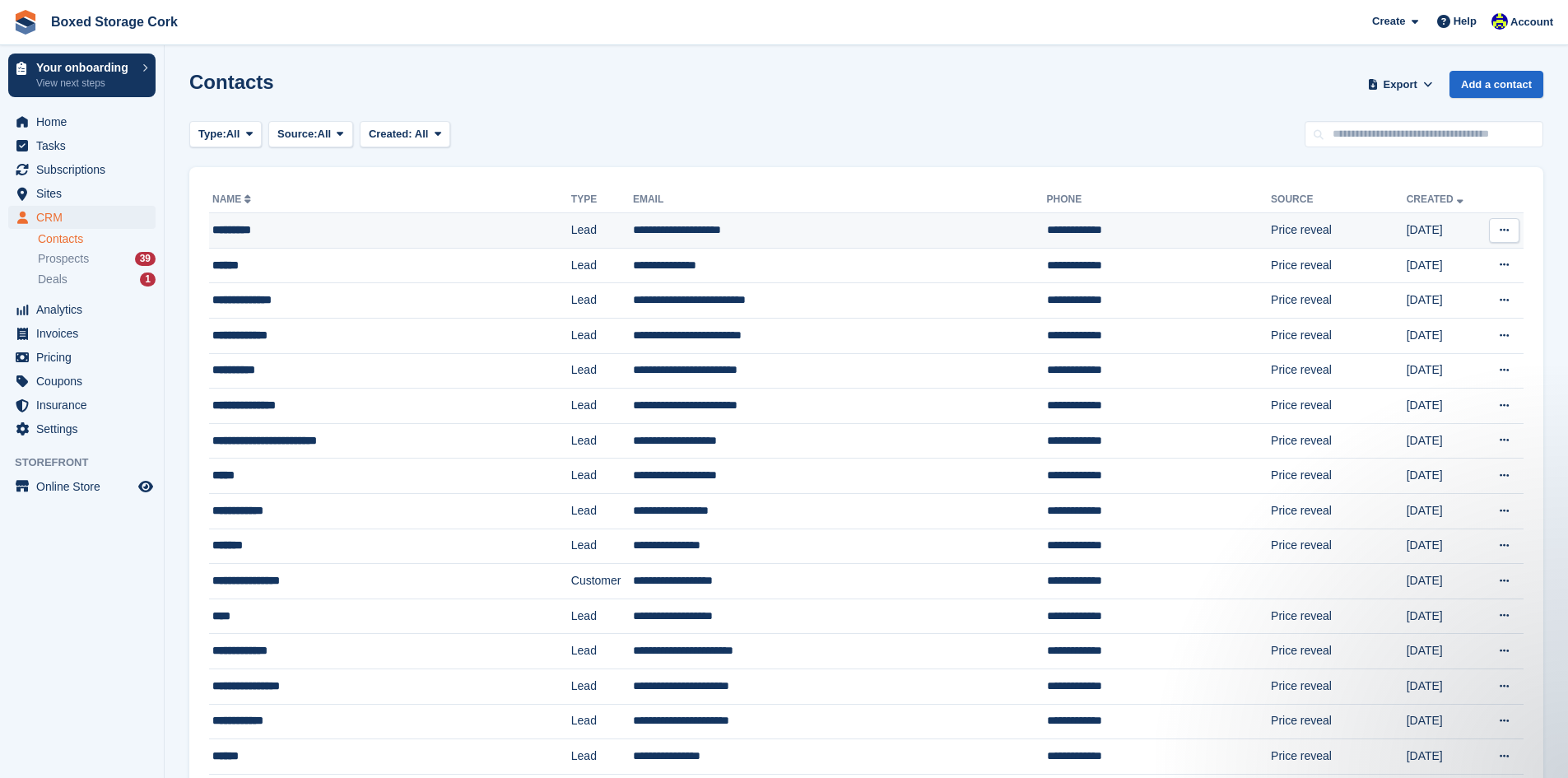
click at [339, 224] on div "*********" at bounding box center [357, 230] width 290 height 17
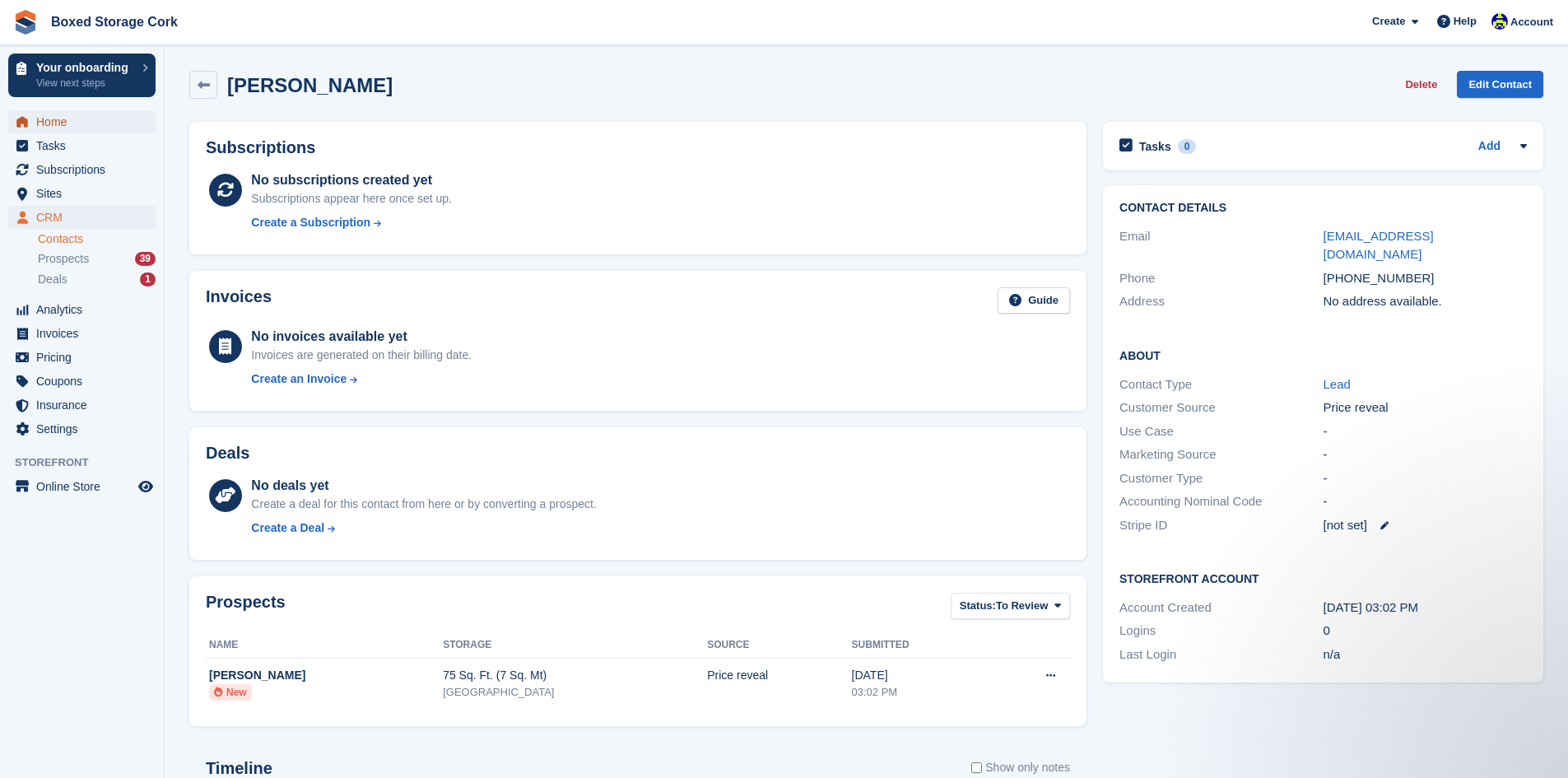
click at [62, 124] on span "Home" at bounding box center [86, 121] width 99 height 24
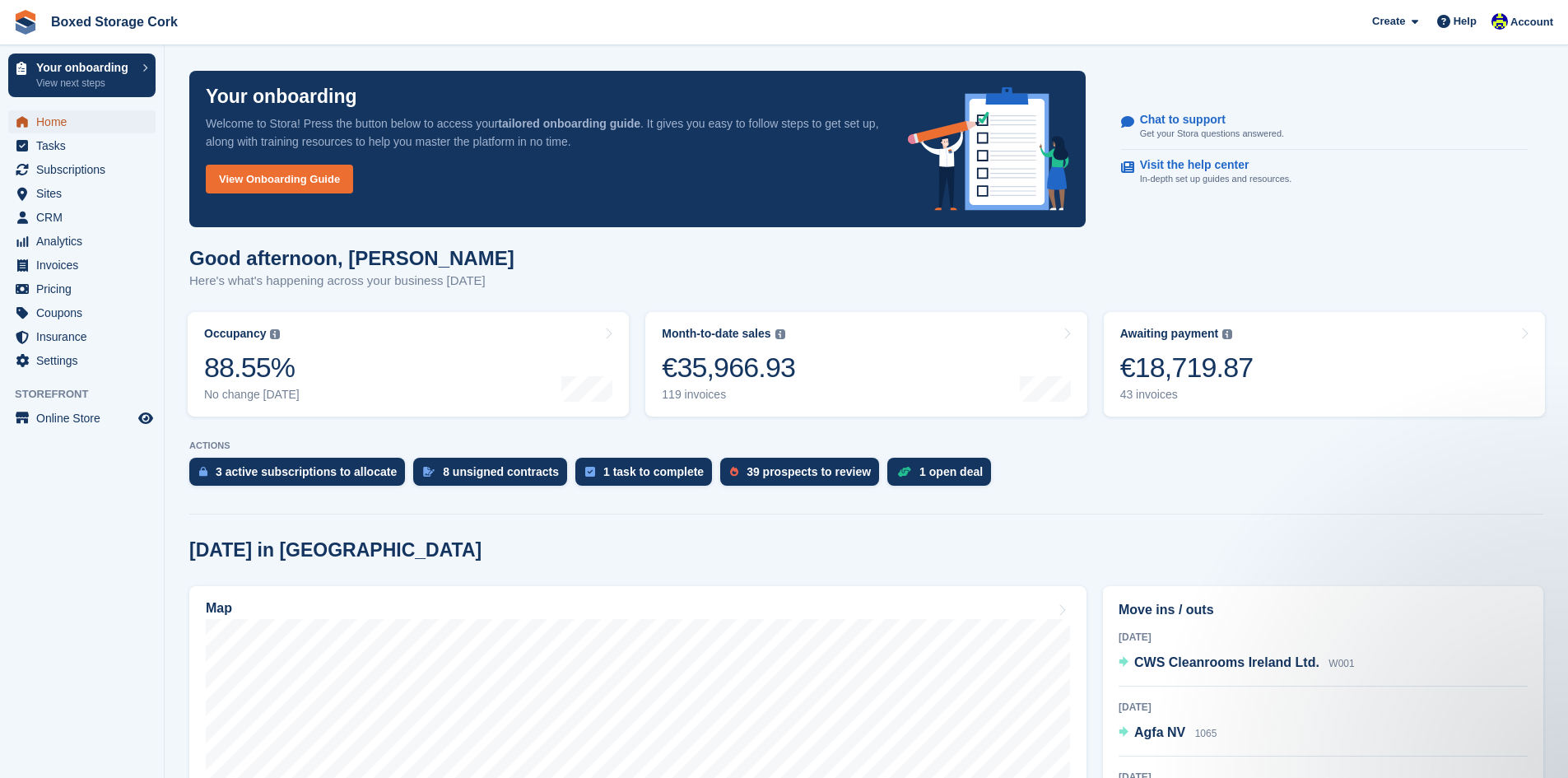
click at [64, 125] on span "Home" at bounding box center [86, 121] width 99 height 24
click at [784, 467] on div "39 prospects to review" at bounding box center [809, 472] width 124 height 13
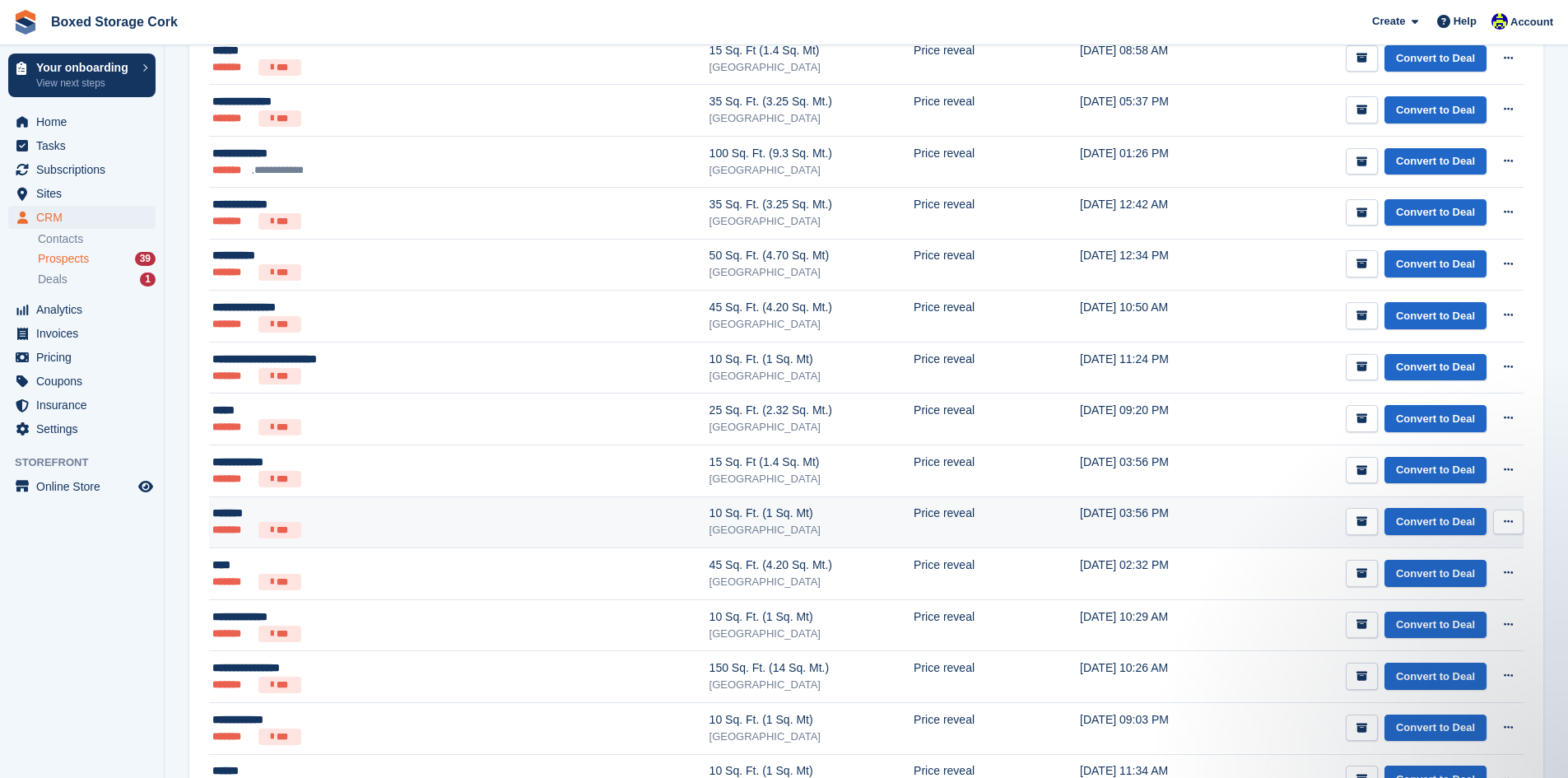
scroll to position [198, 0]
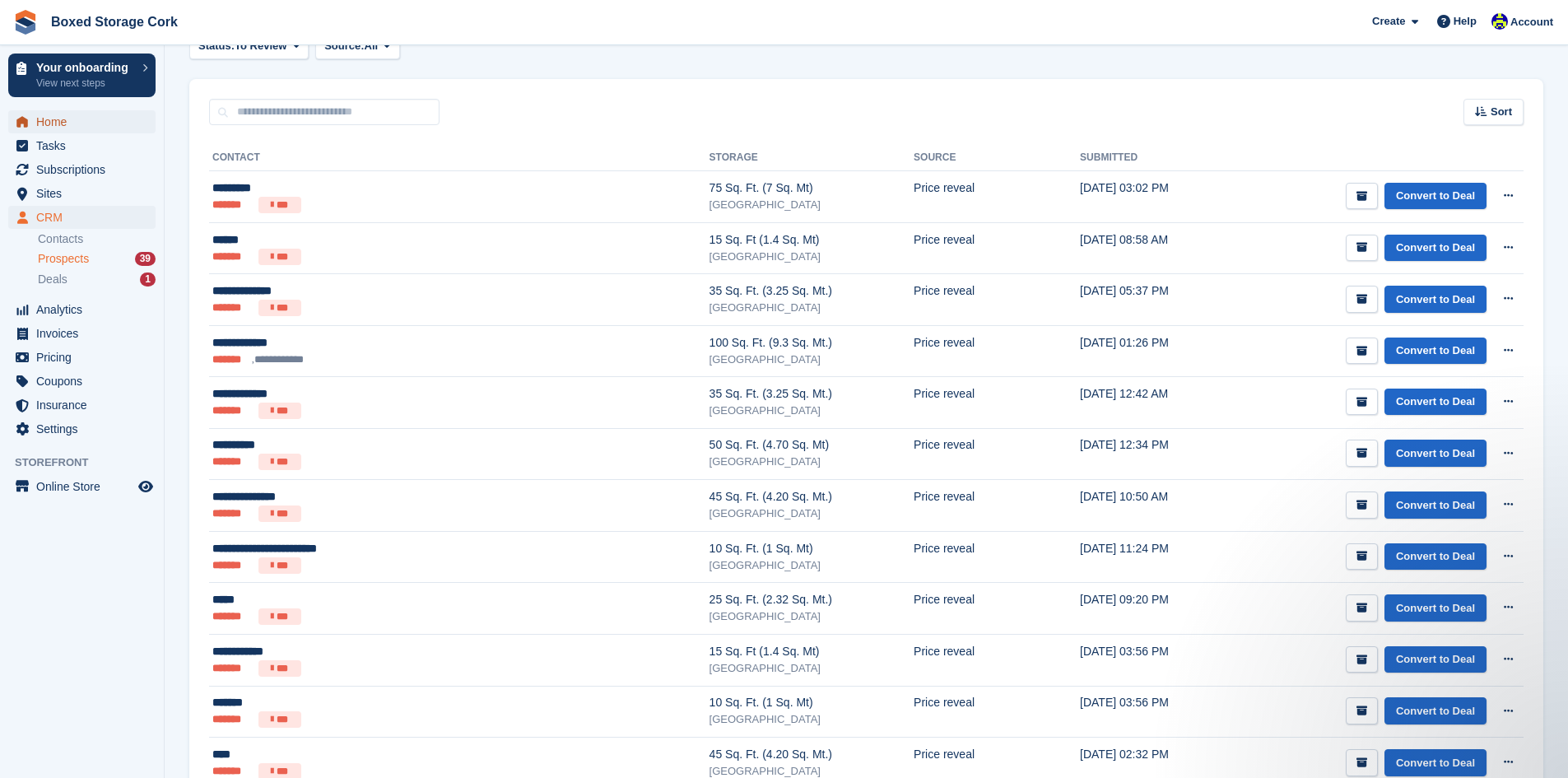
click at [53, 121] on span "Home" at bounding box center [86, 121] width 99 height 24
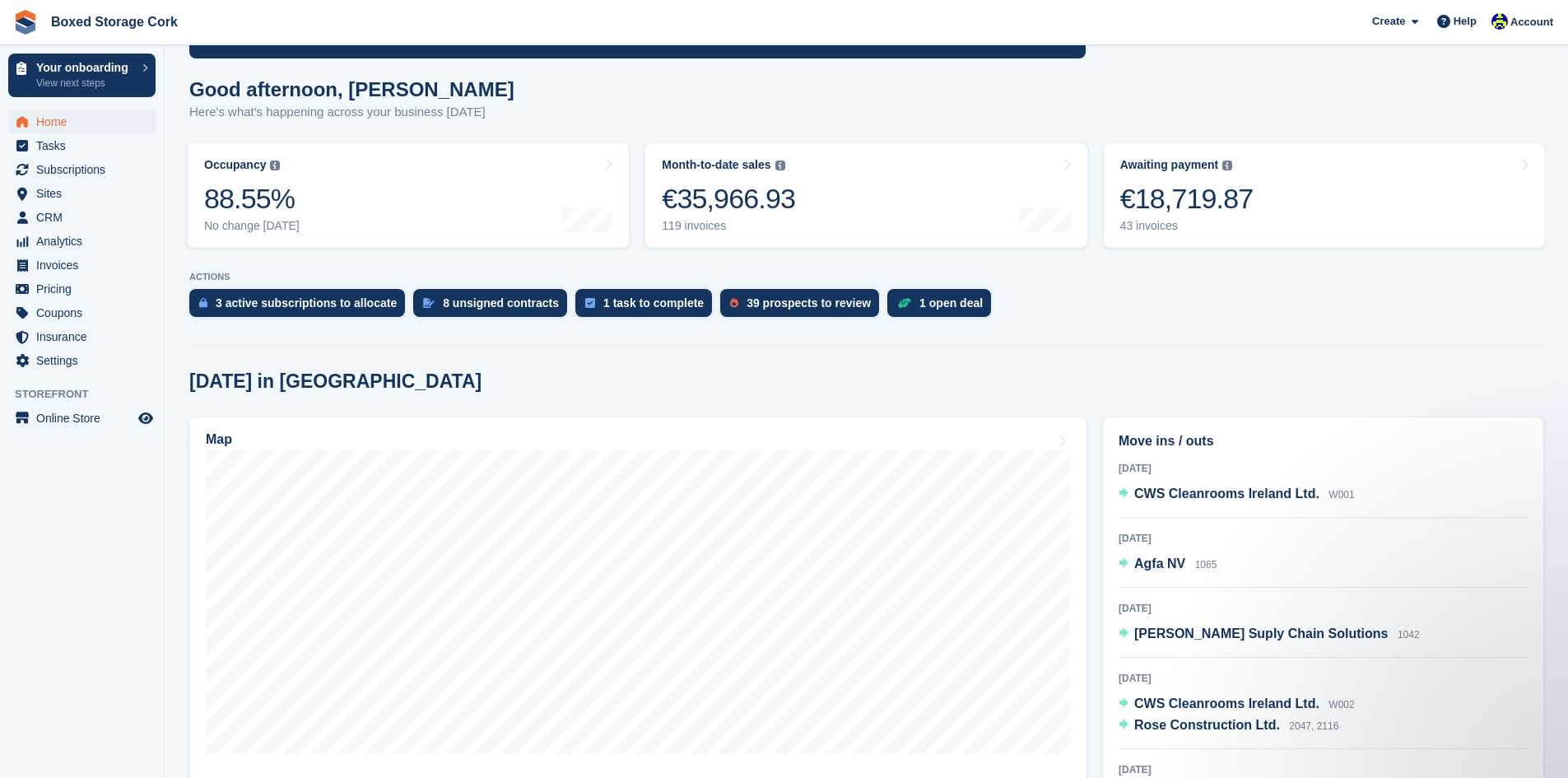
scroll to position [165, 0]
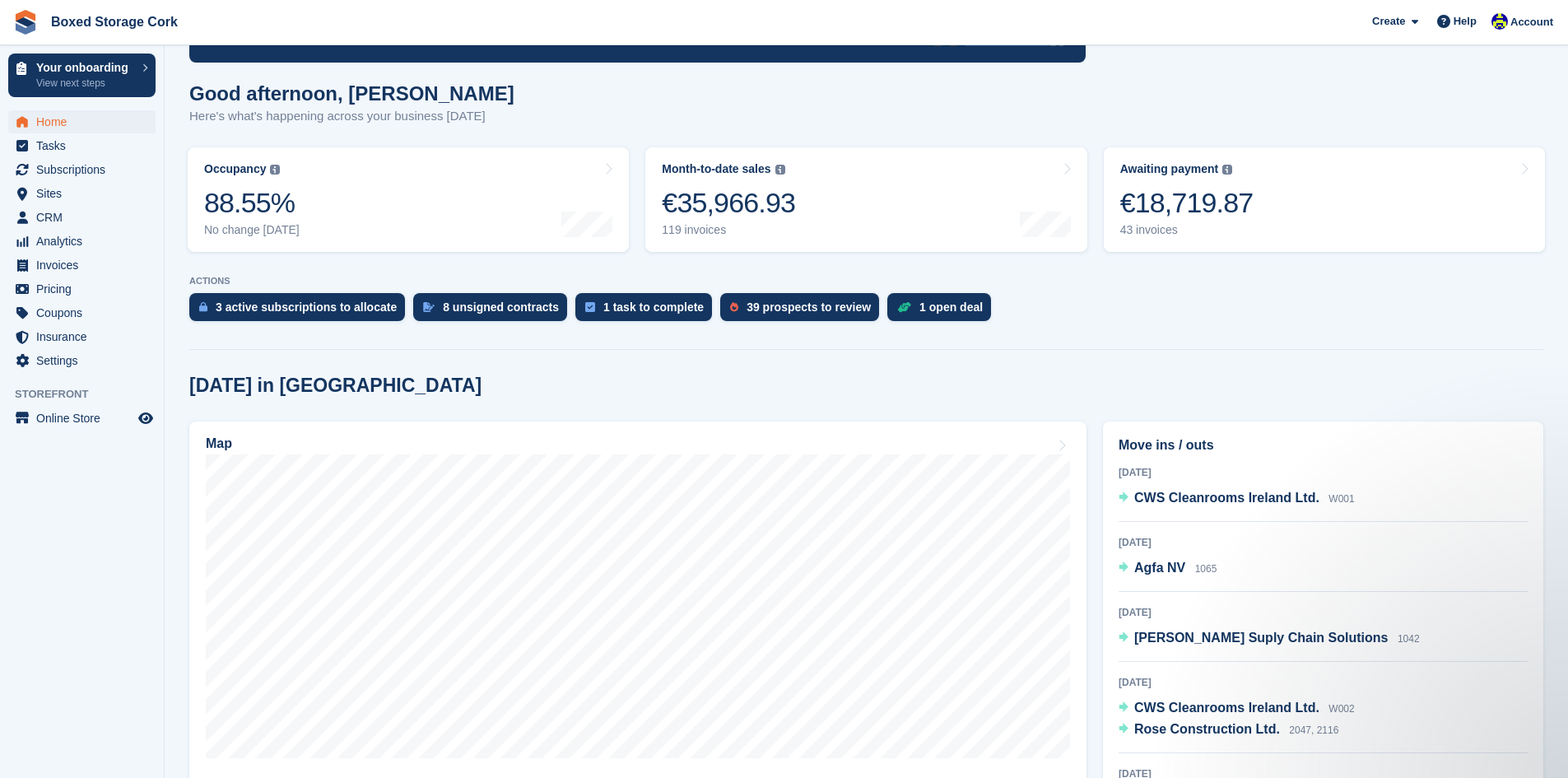
click at [717, 437] on div "Map" at bounding box center [638, 445] width 864 height 18
click at [78, 165] on span "Subscriptions" at bounding box center [86, 169] width 99 height 24
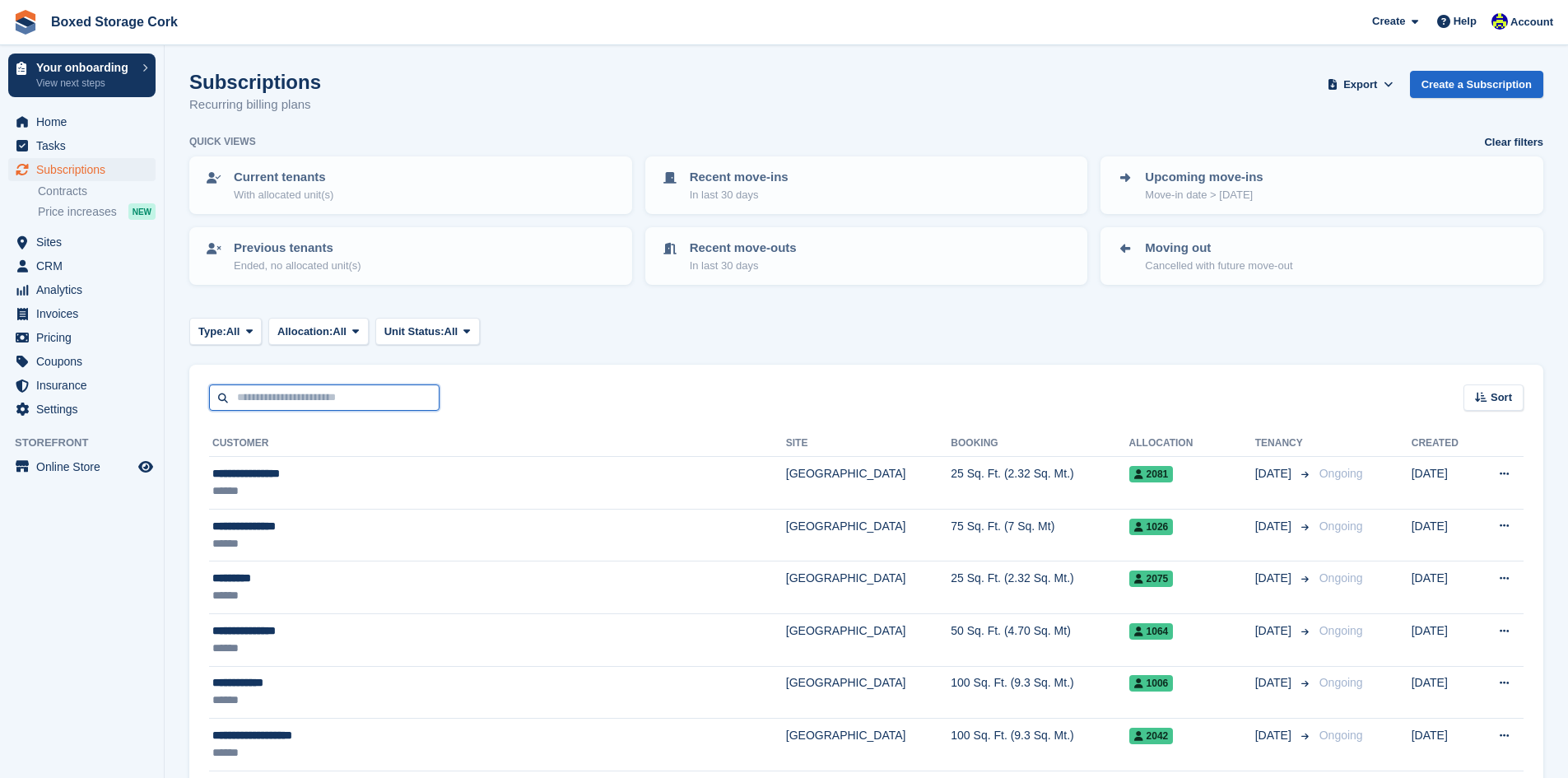
click at [351, 395] on input "text" at bounding box center [324, 398] width 230 height 27
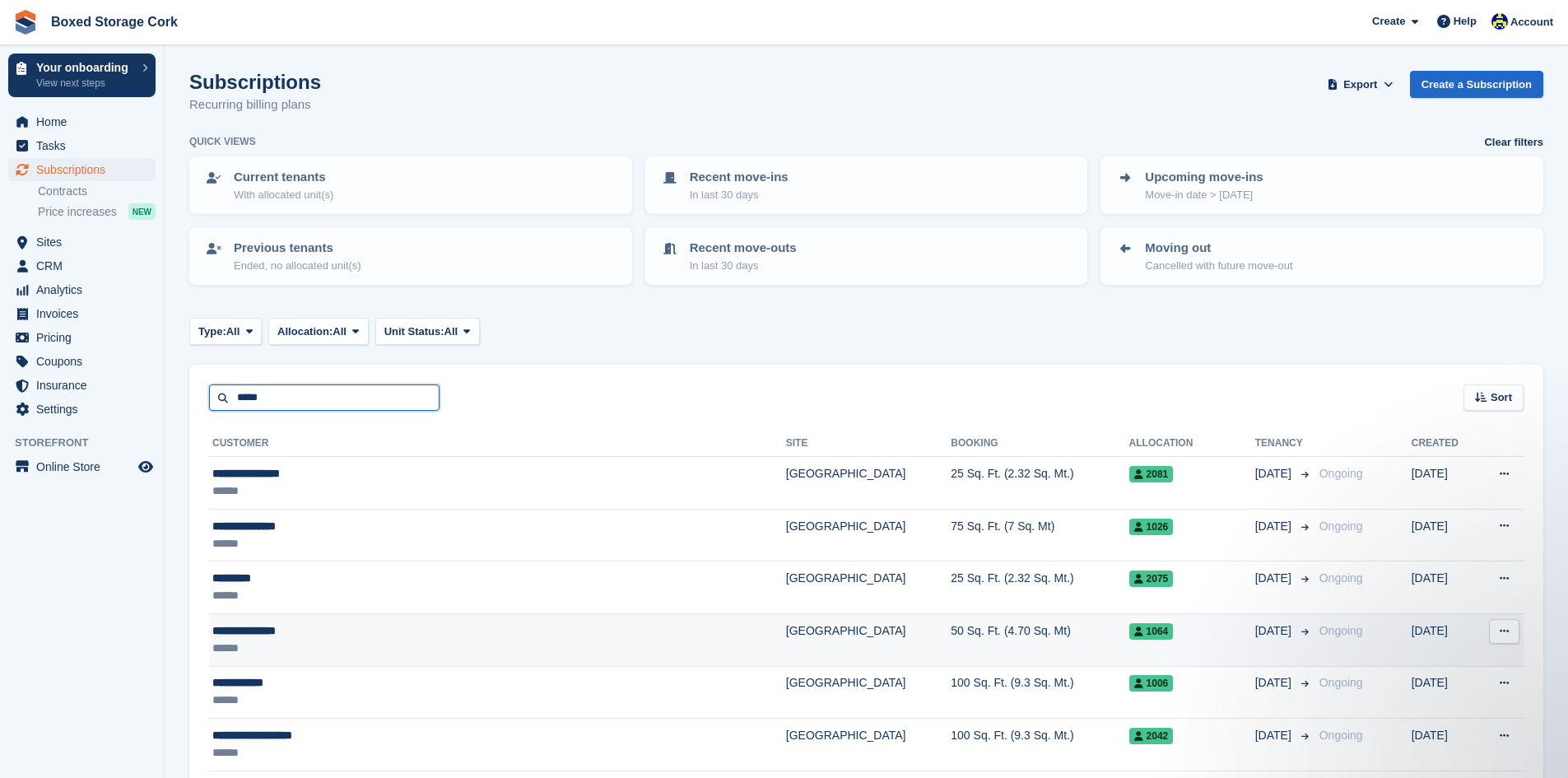
type input "*****"
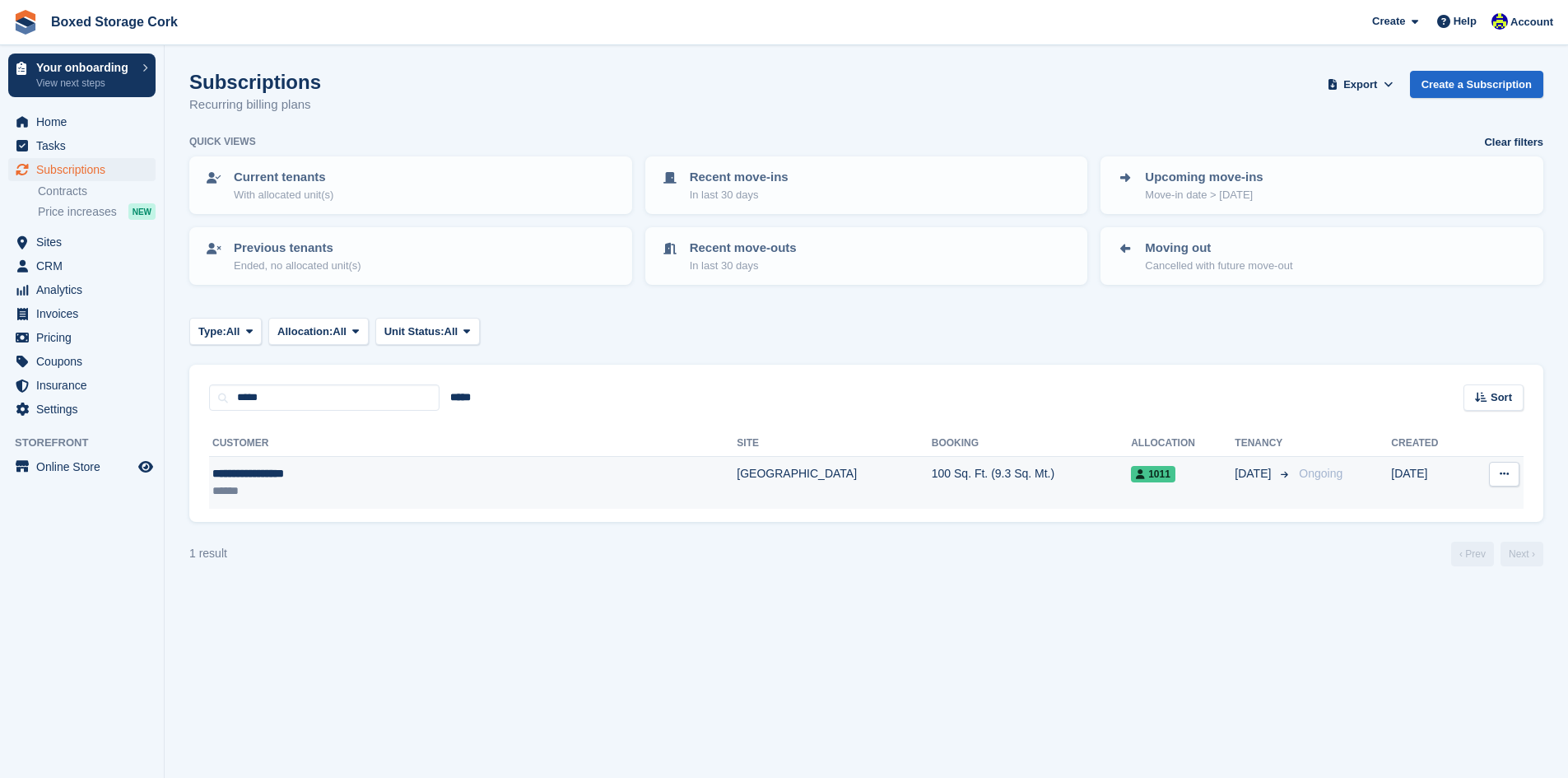
click at [736, 481] on td "[GEOGRAPHIC_DATA]" at bounding box center [833, 483] width 195 height 52
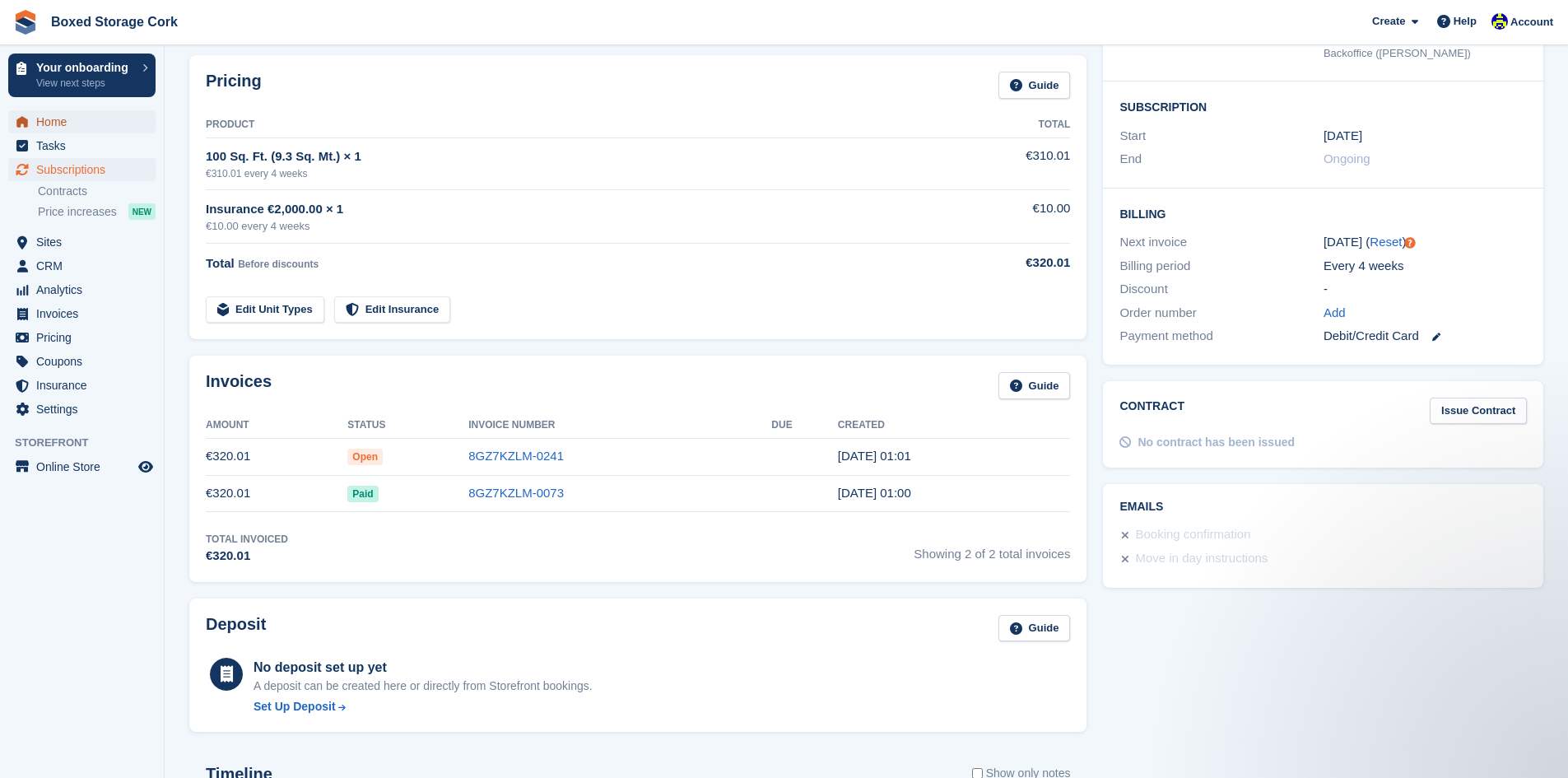
click at [60, 116] on span "Home" at bounding box center [86, 121] width 99 height 24
